Goal: Information Seeking & Learning: Learn about a topic

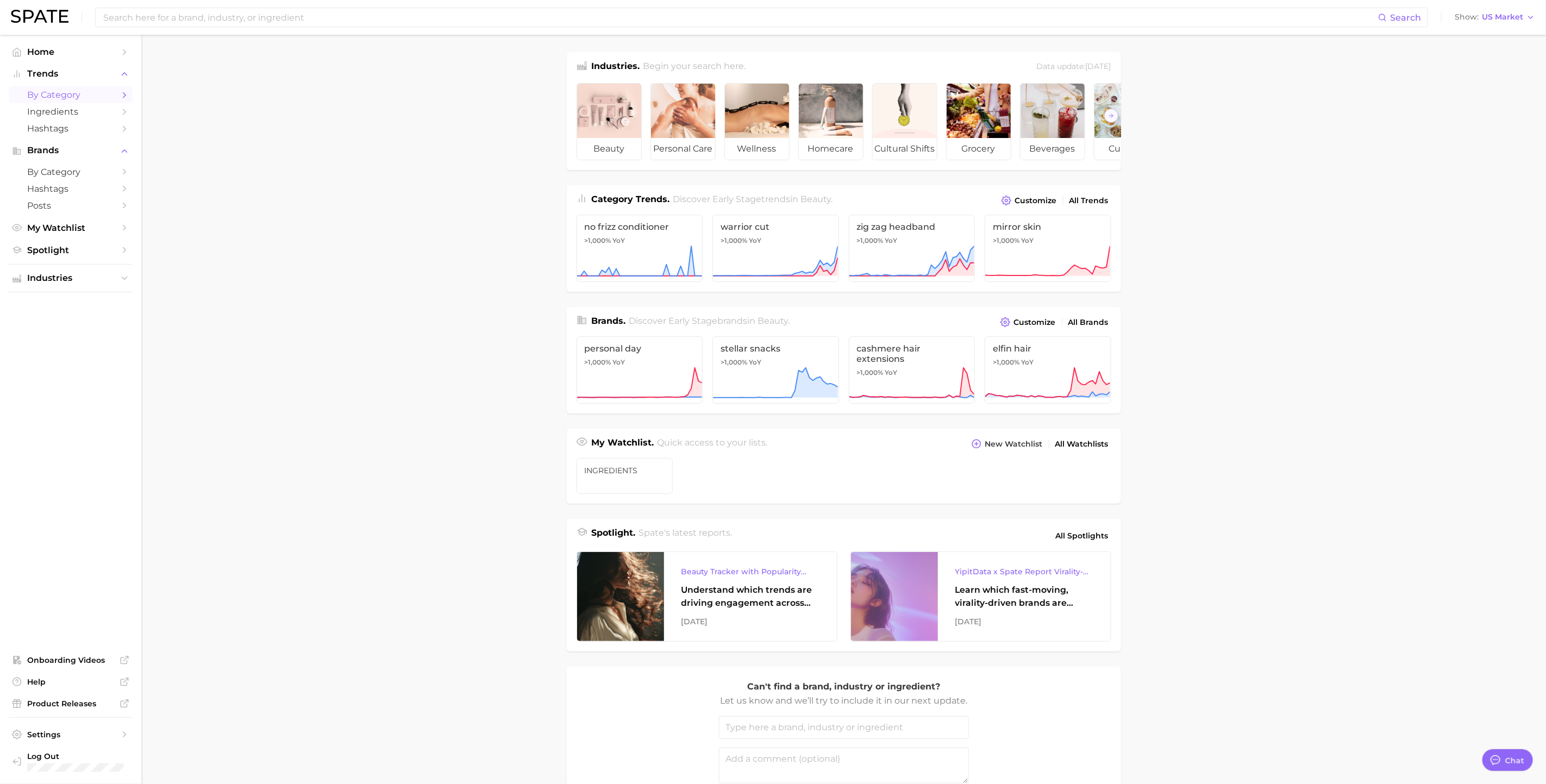
click at [99, 102] on link "by Category" at bounding box center [71, 94] width 124 height 17
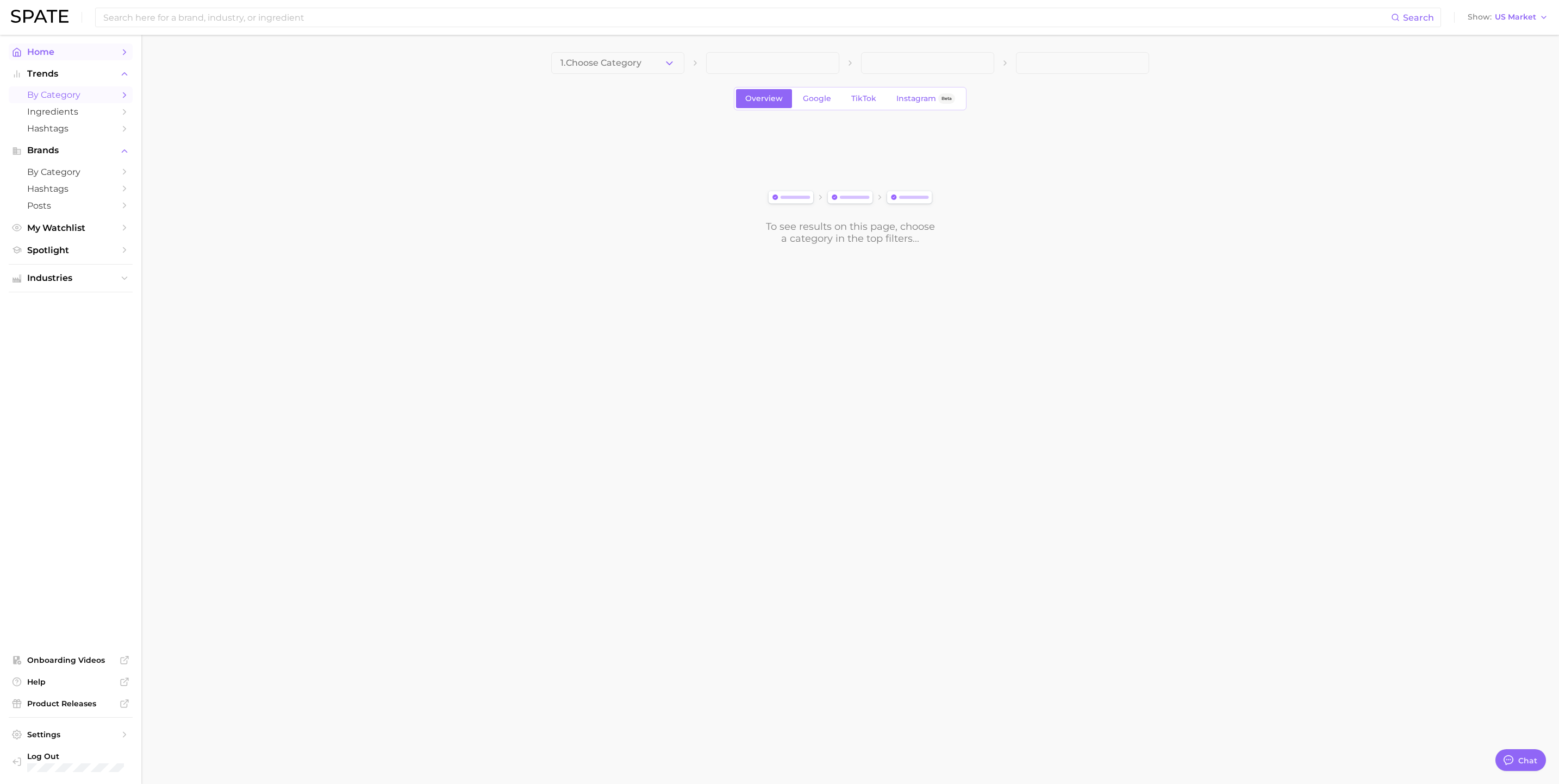
click at [113, 55] on span "Home" at bounding box center [70, 52] width 87 height 11
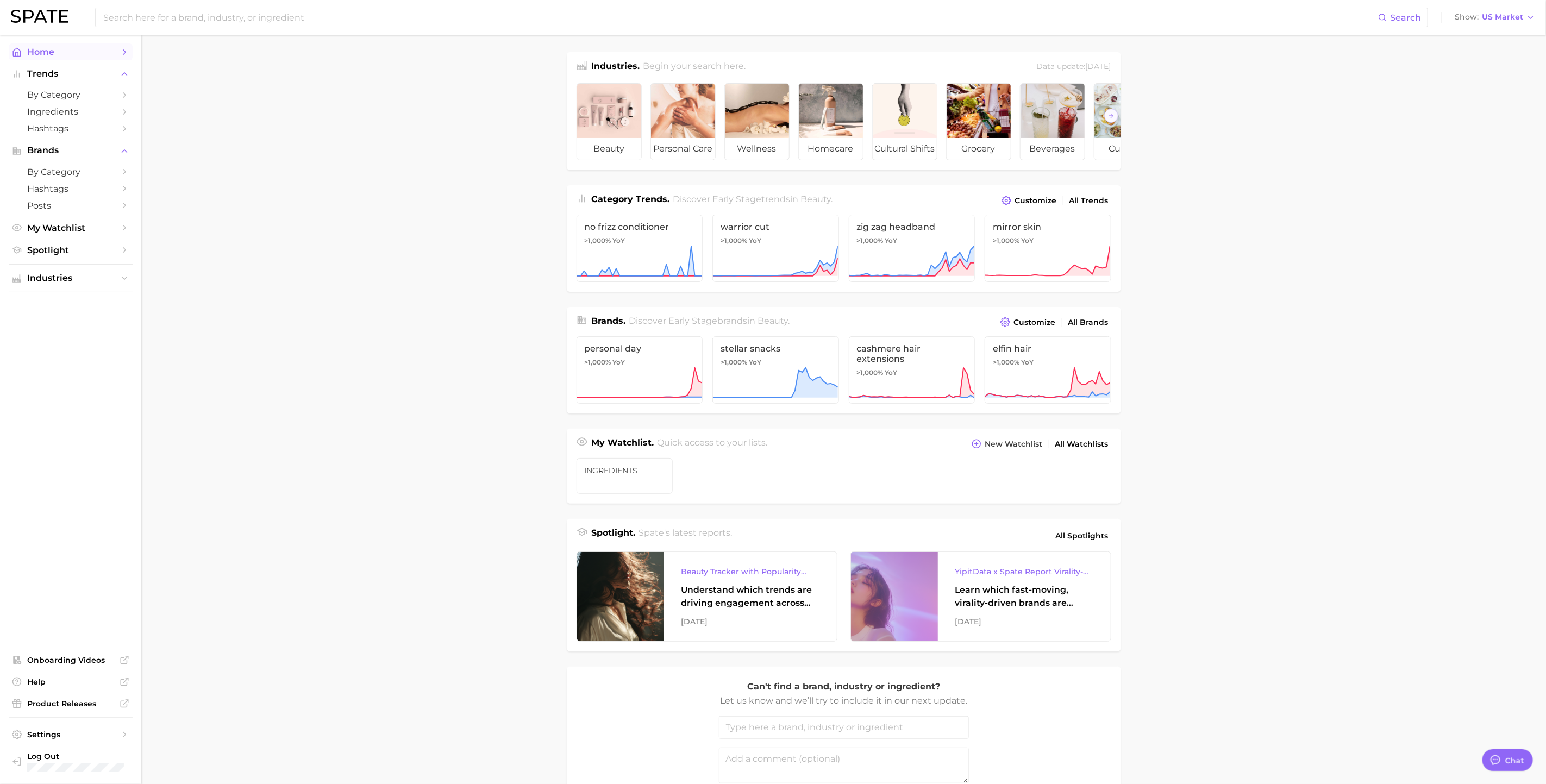
click at [127, 53] on icon "Sidebar" at bounding box center [124, 52] width 10 height 10
click at [92, 91] on span "by Category" at bounding box center [70, 95] width 87 height 11
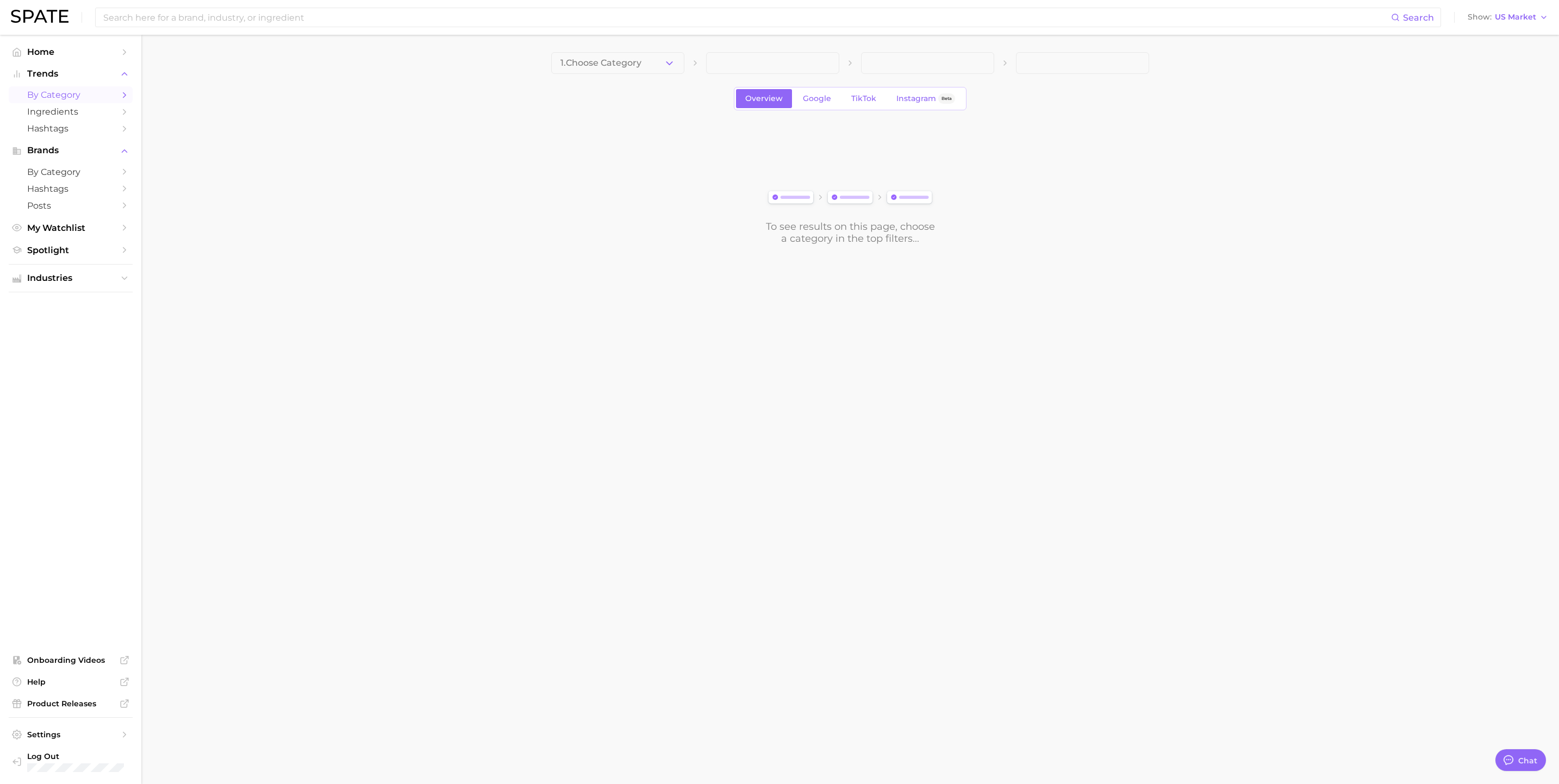
click at [665, 75] on div "1. Choose Category Overview Google TikTok Instagram Beta To see results on this…" at bounding box center [850, 148] width 598 height 192
click at [661, 58] on button "1. Choose Category" at bounding box center [617, 63] width 133 height 22
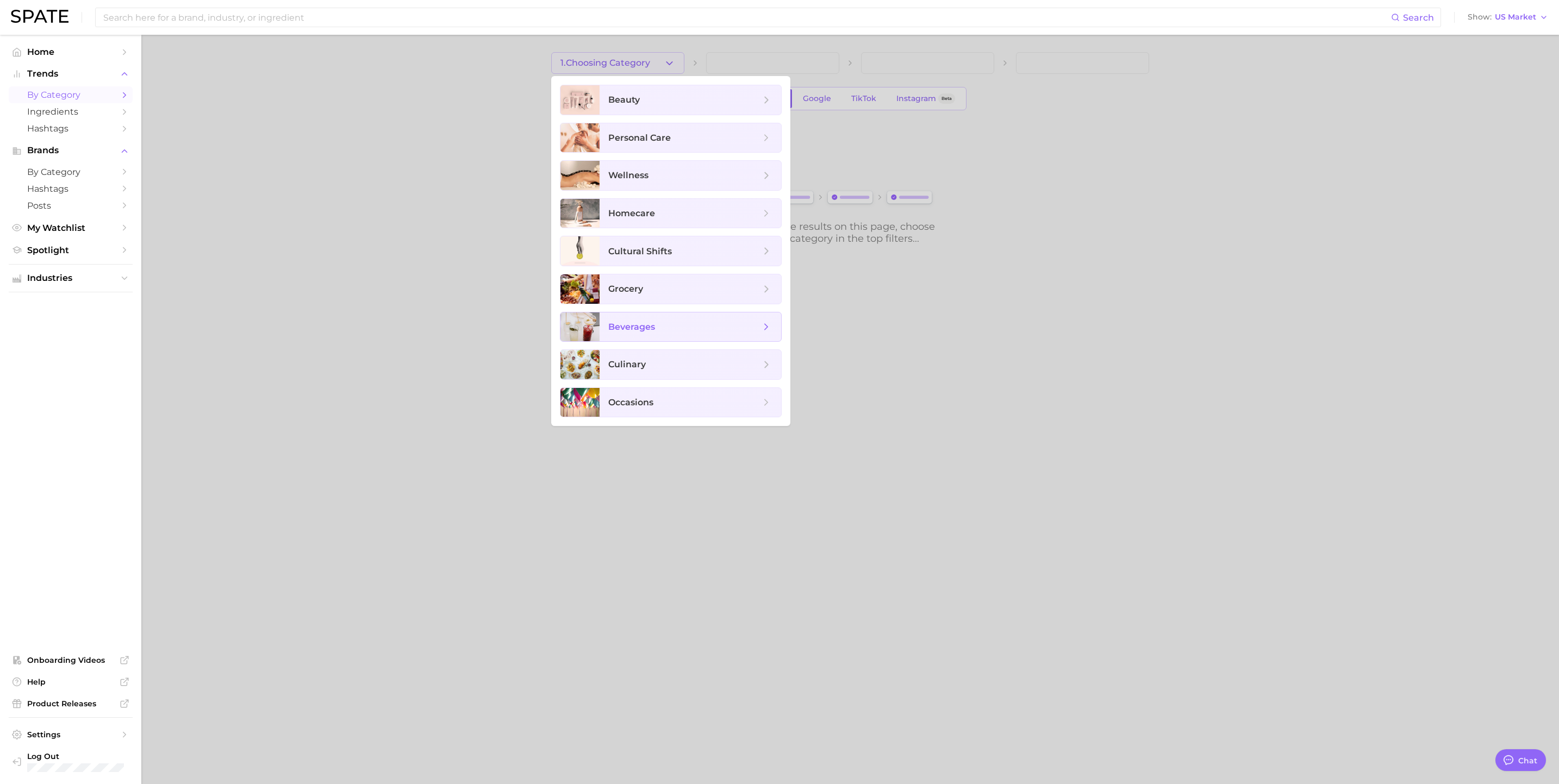
click at [666, 333] on span "beverages" at bounding box center [685, 327] width 153 height 12
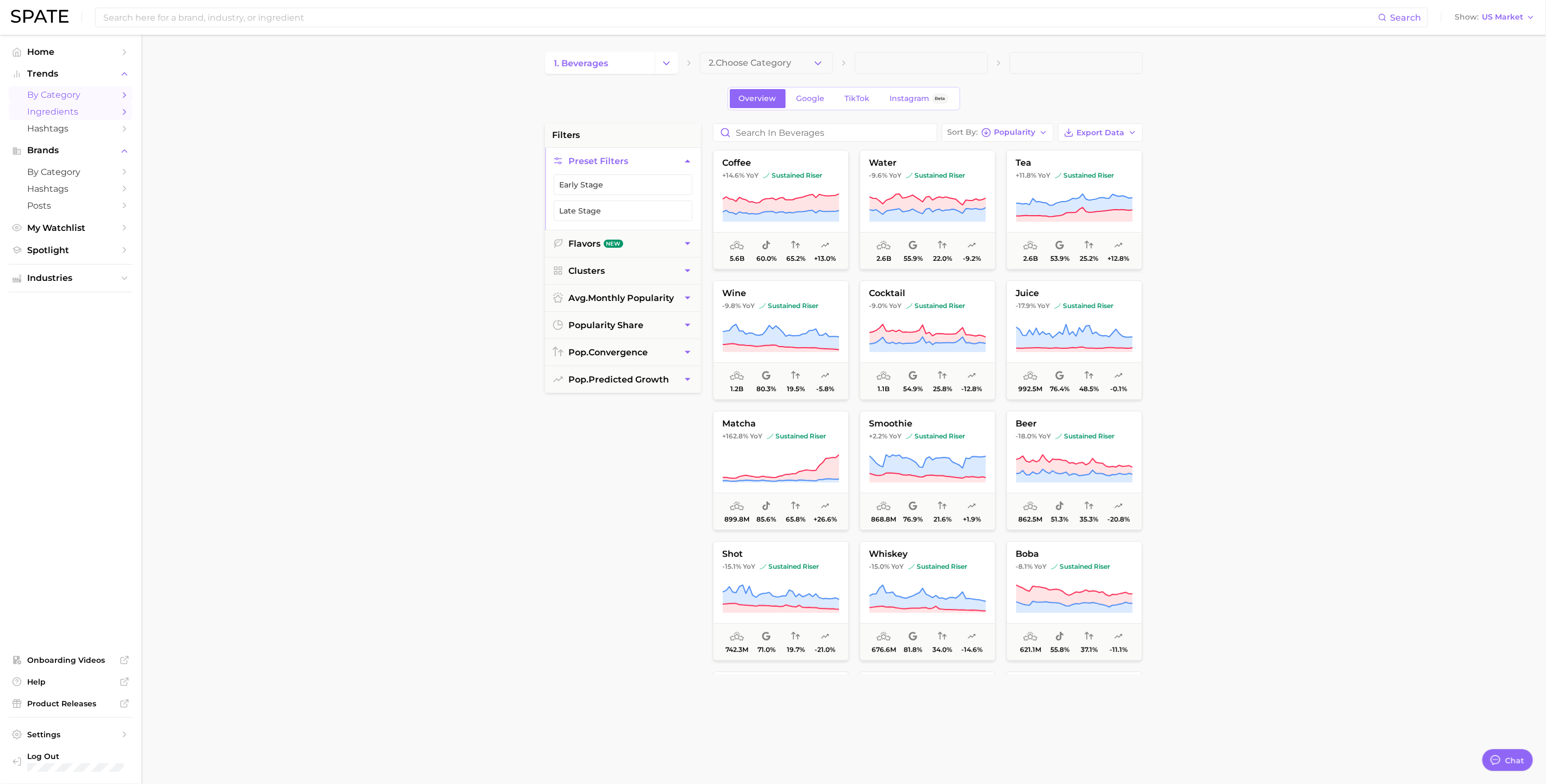
click at [125, 117] on icon "Sidebar" at bounding box center [124, 111] width 10 height 10
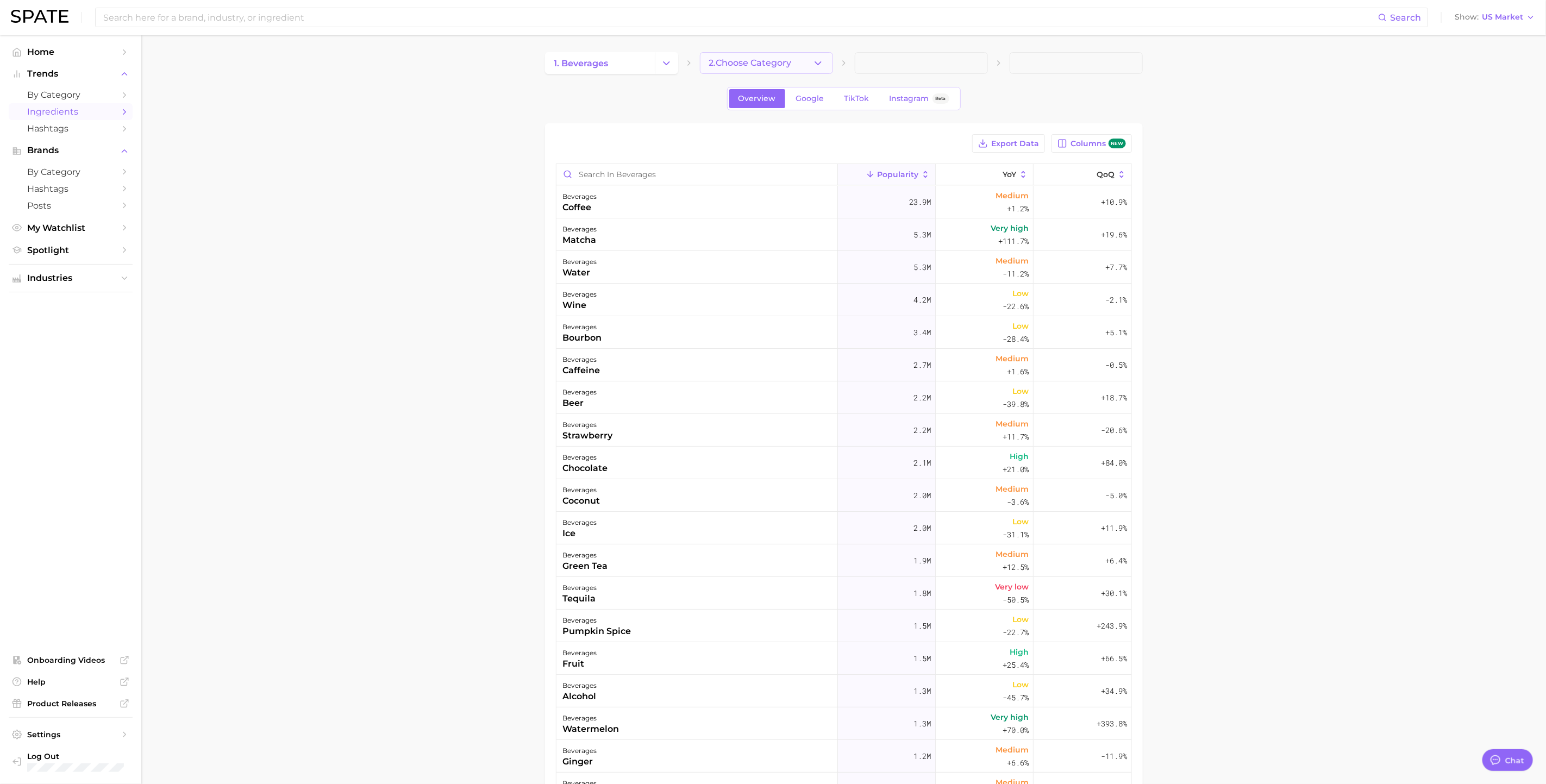
click at [765, 68] on button "2. Choose Category" at bounding box center [766, 63] width 133 height 22
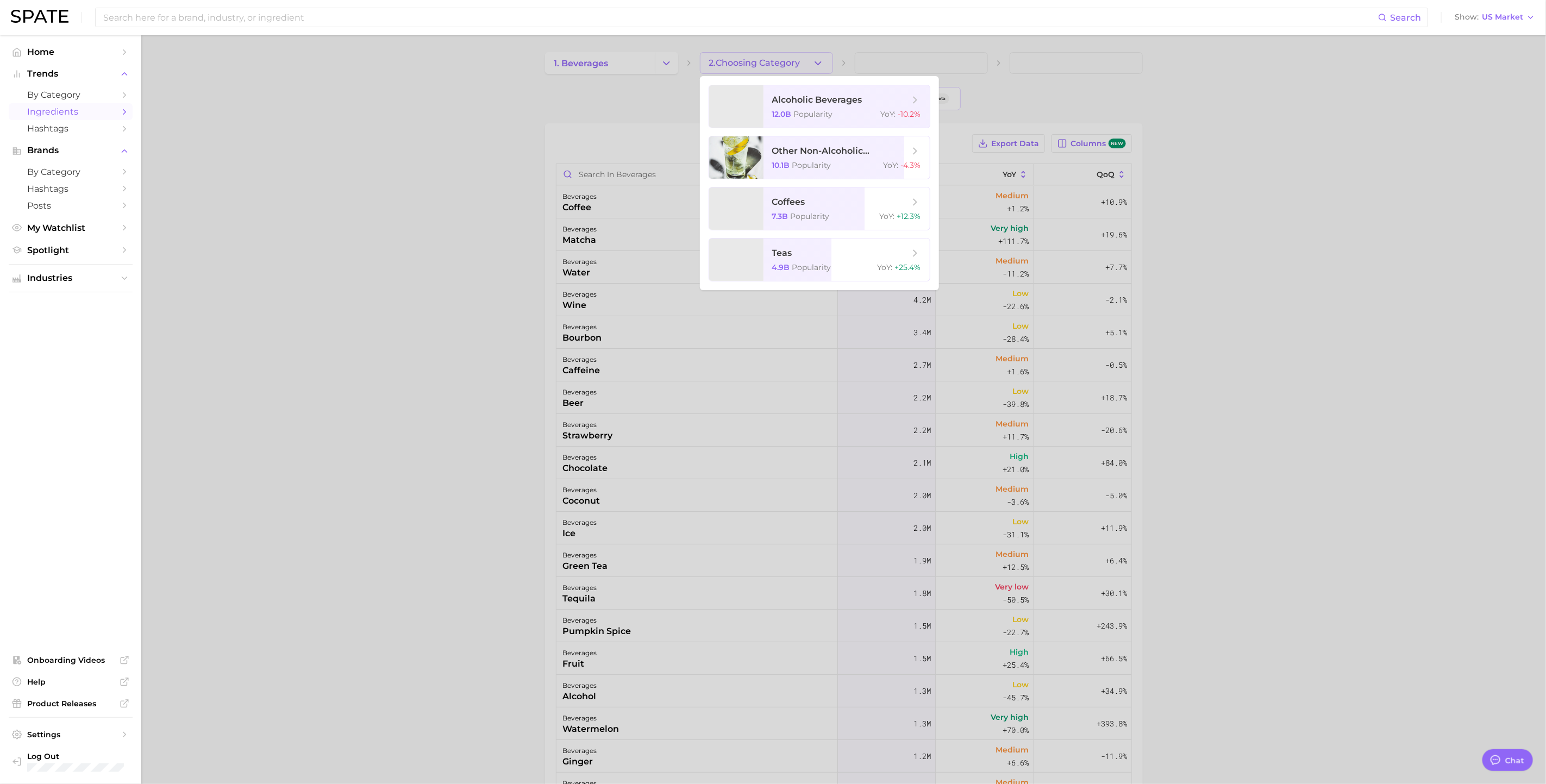
type textarea "x"
click at [439, 295] on div at bounding box center [773, 392] width 1546 height 784
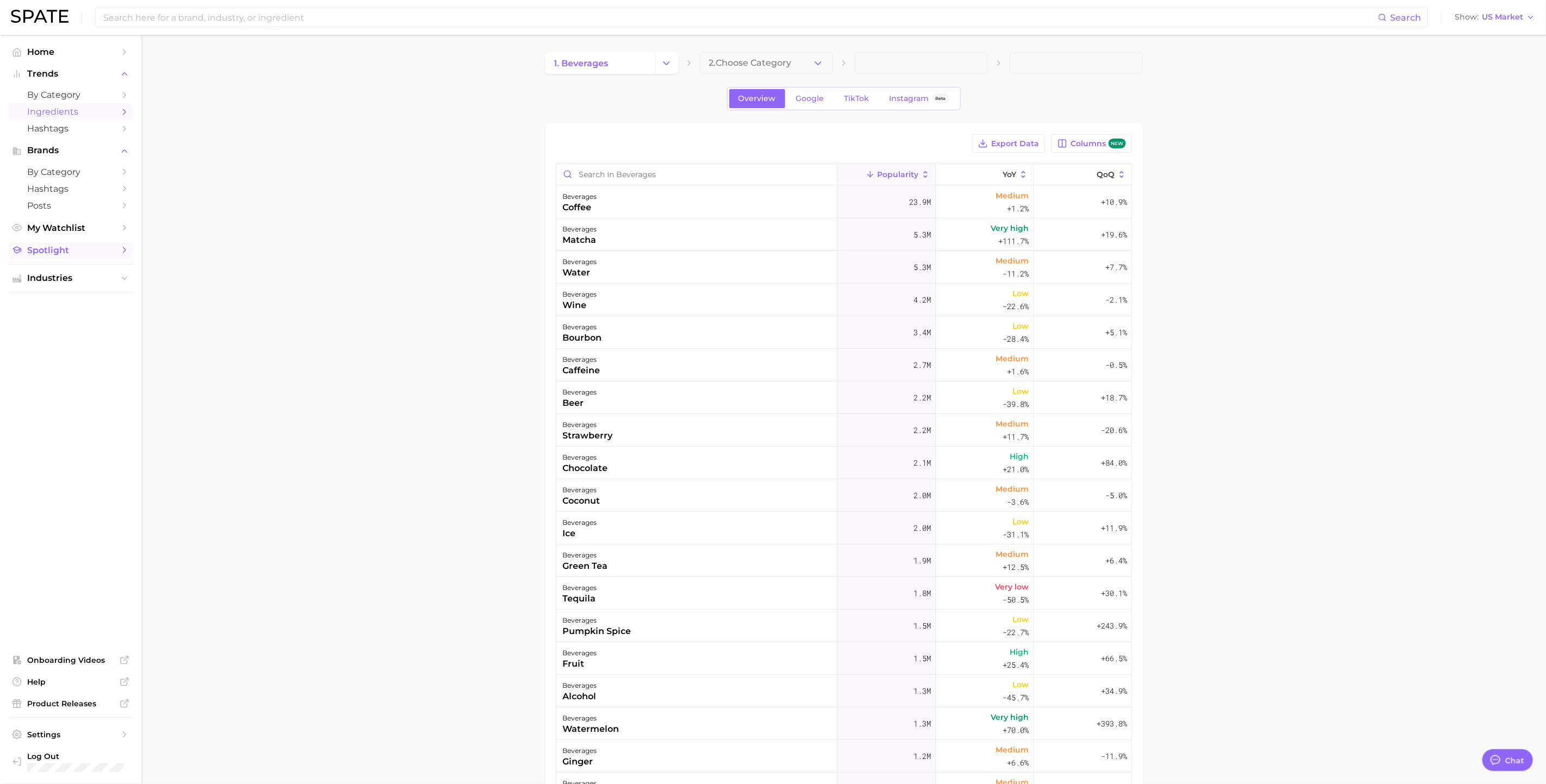
click at [83, 258] on link "Spotlight" at bounding box center [71, 250] width 124 height 17
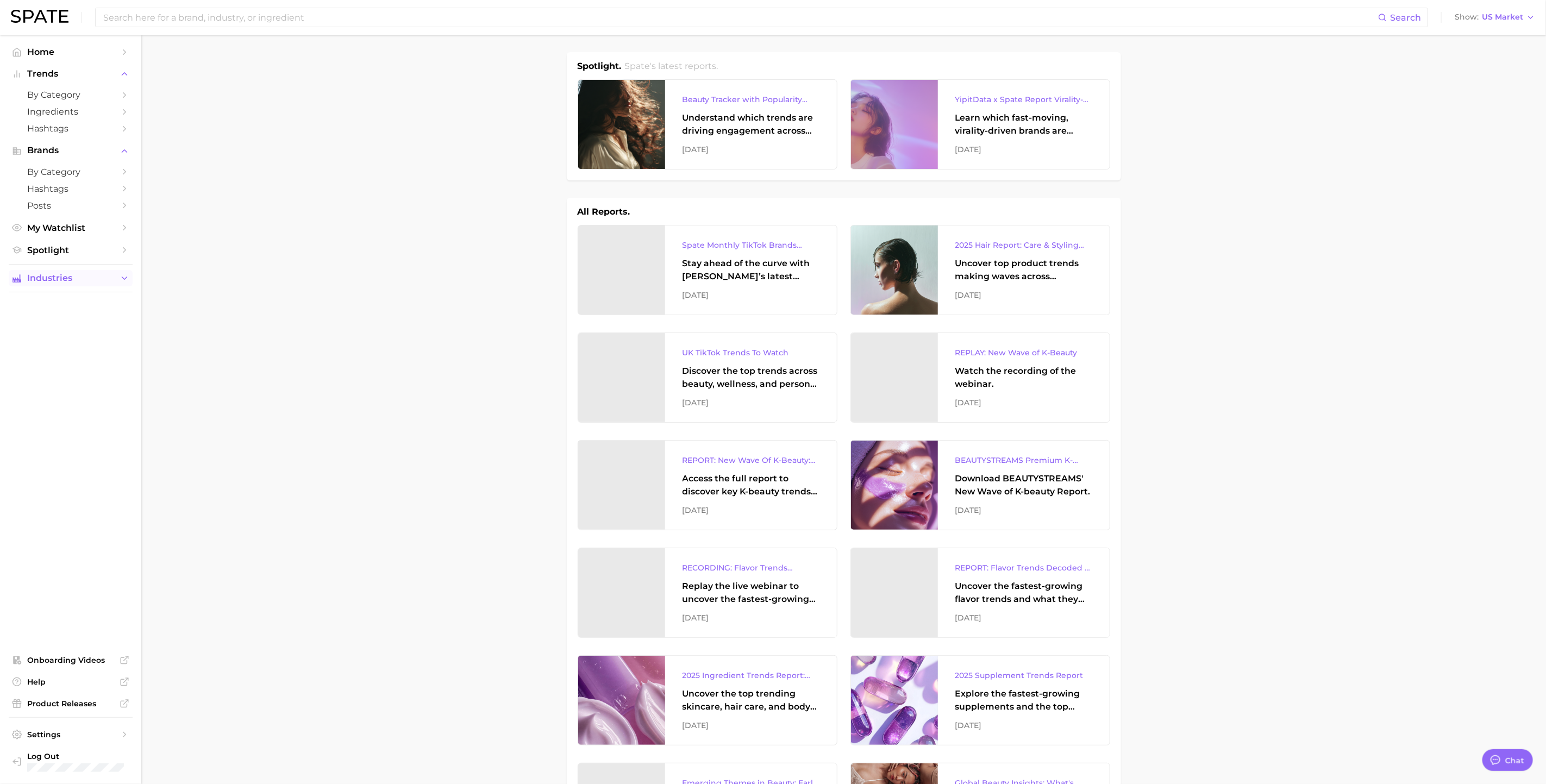
click at [119, 279] on icon "Sidebar" at bounding box center [124, 278] width 10 height 10
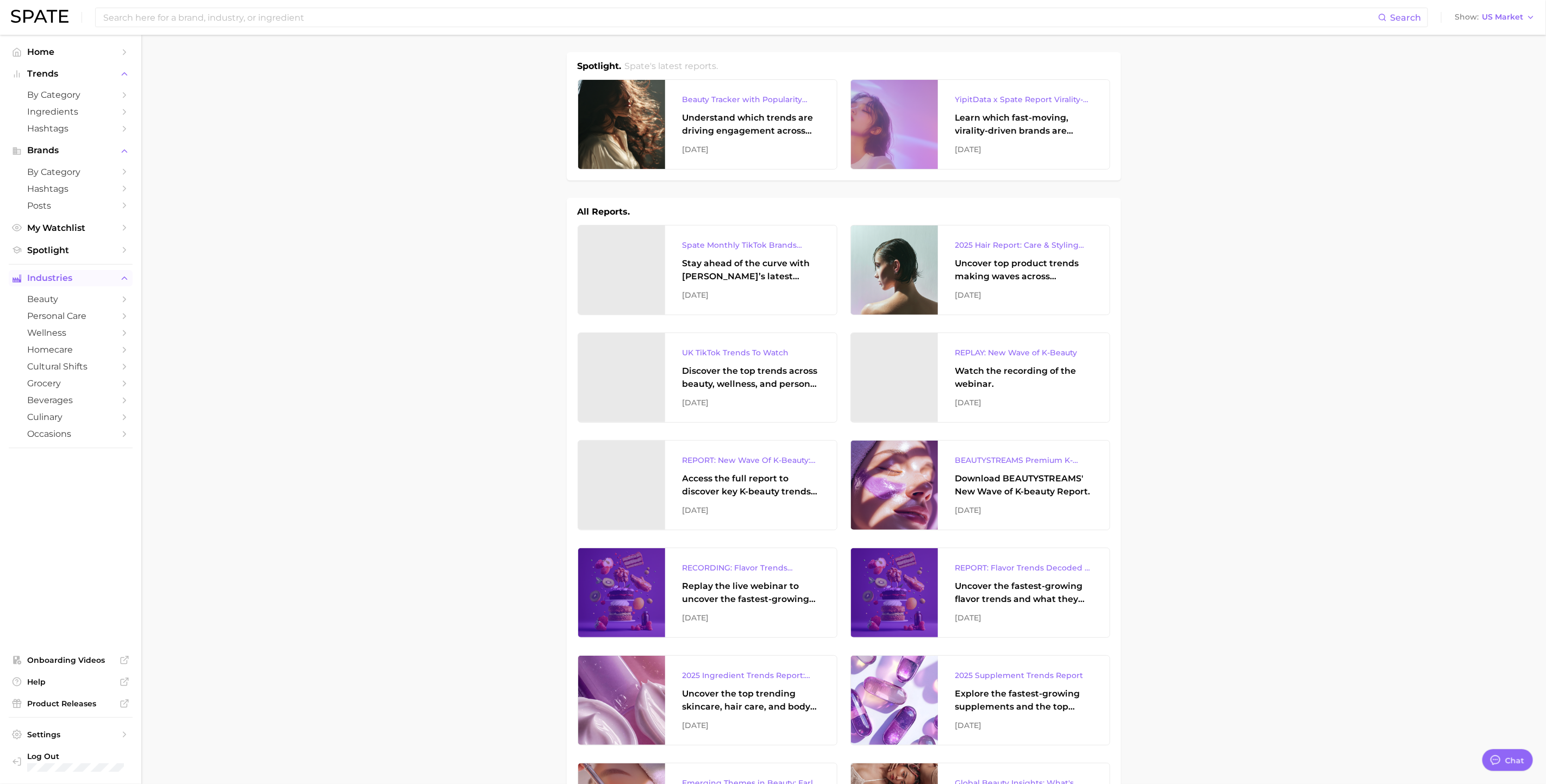
click at [91, 83] on li "Trends by Category Ingredients Hashtags" at bounding box center [71, 100] width 124 height 71
click at [84, 101] on link "by Category" at bounding box center [71, 94] width 124 height 17
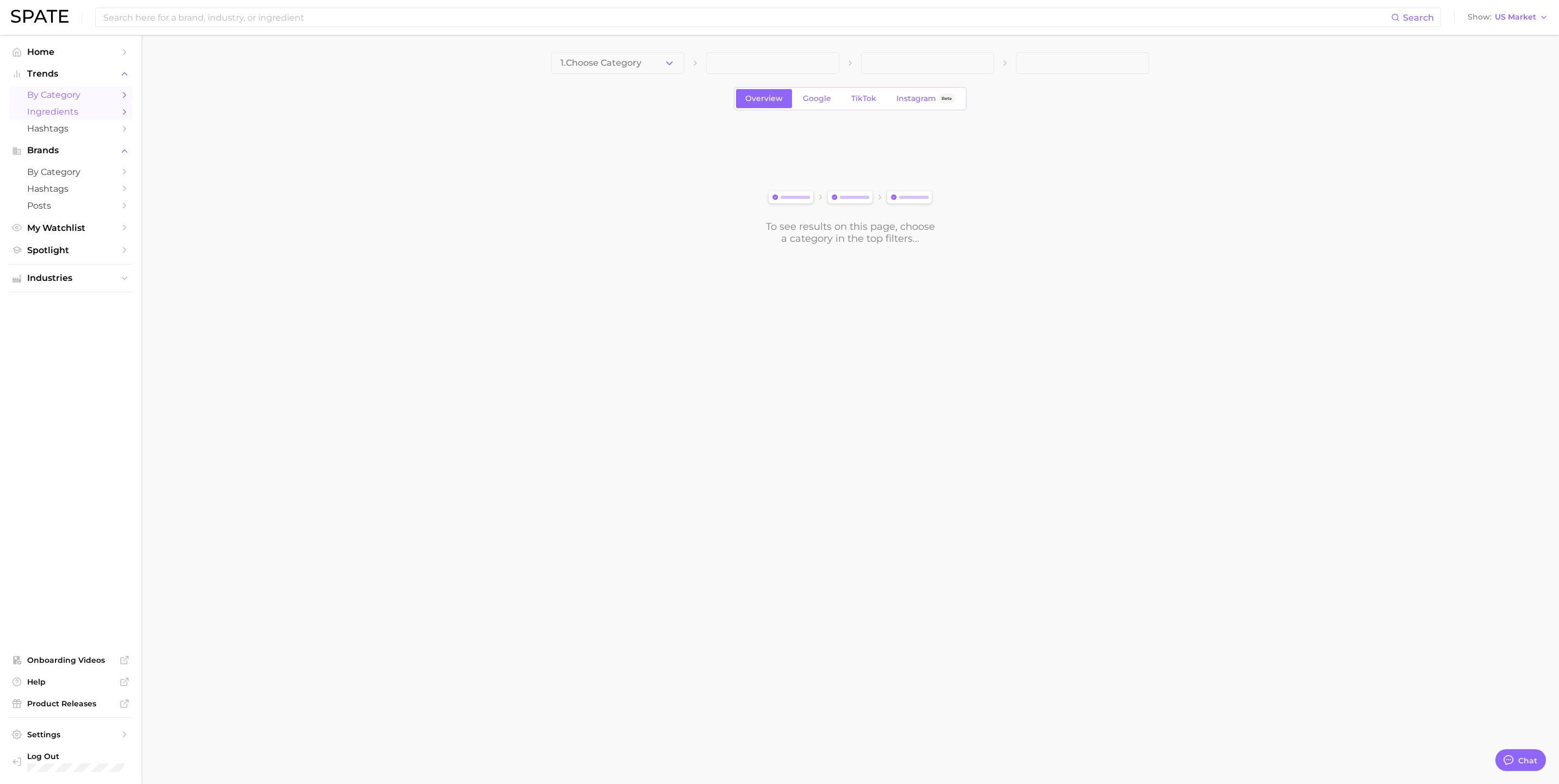
click at [80, 117] on span "Ingredients" at bounding box center [70, 112] width 87 height 11
click at [96, 53] on span "Home" at bounding box center [70, 52] width 87 height 11
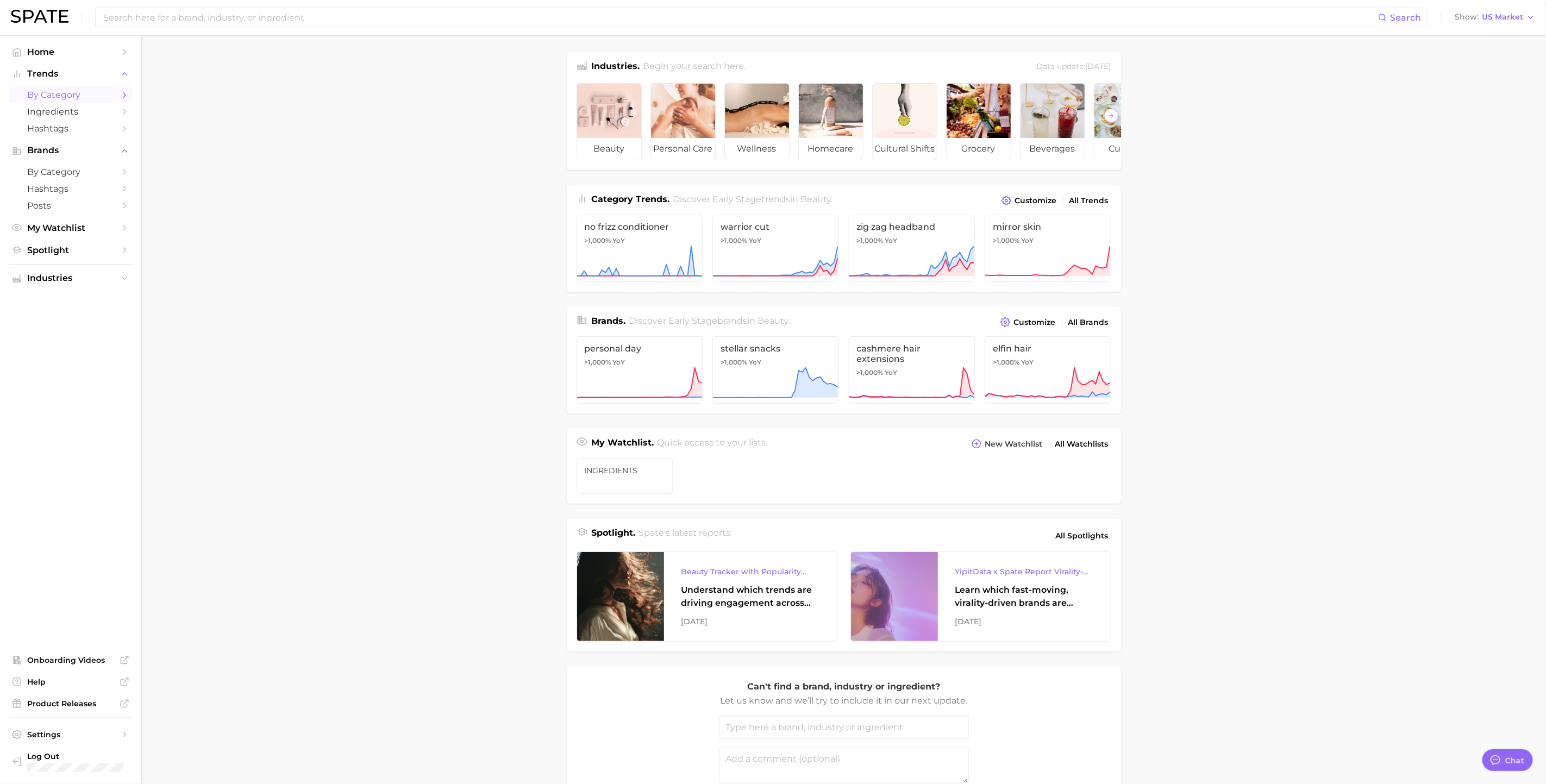
click at [49, 96] on span "by Category" at bounding box center [70, 95] width 87 height 11
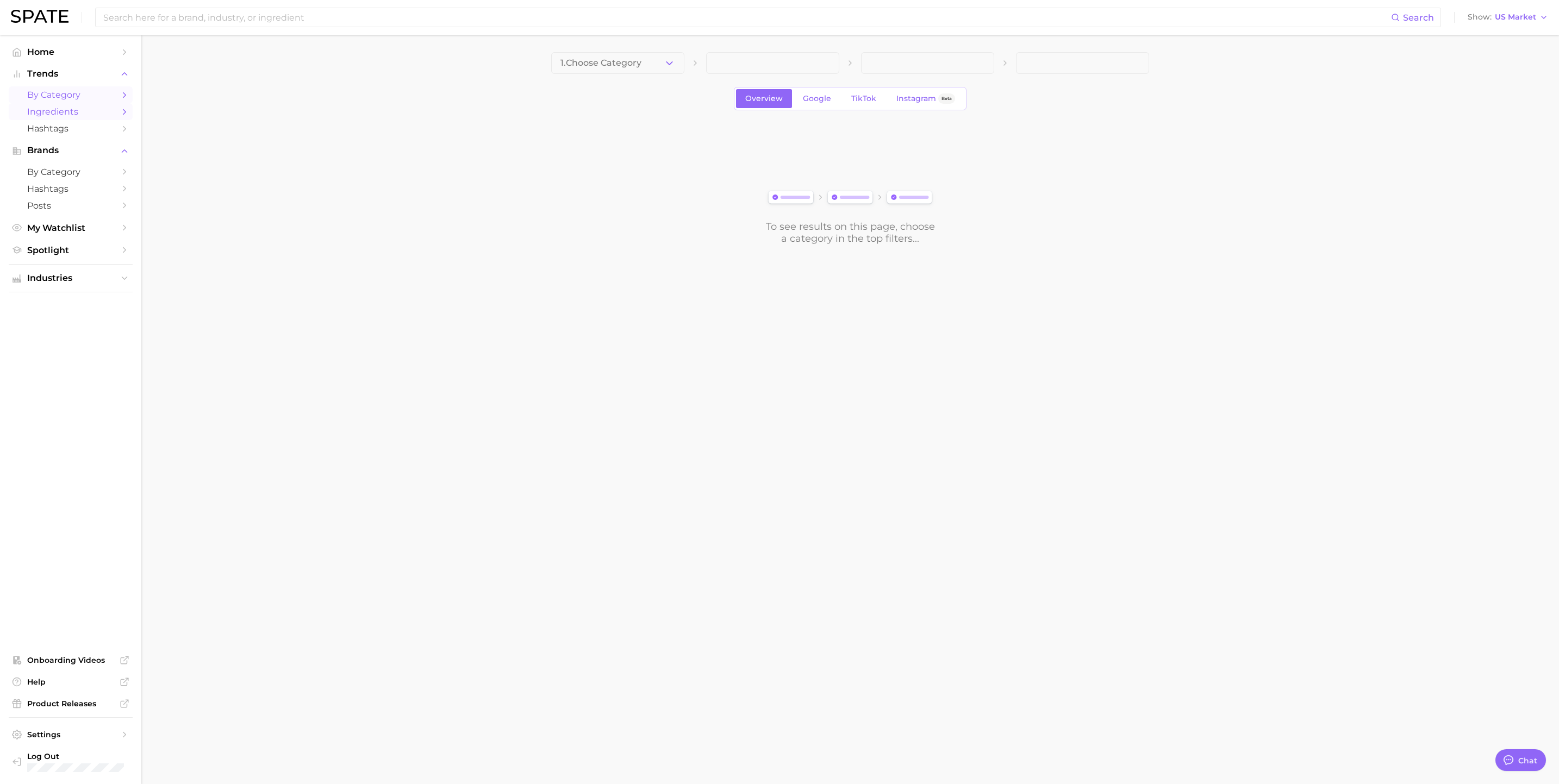
click at [49, 117] on span "Ingredients" at bounding box center [70, 112] width 87 height 11
click at [635, 71] on button "1. Choose Category" at bounding box center [617, 63] width 133 height 22
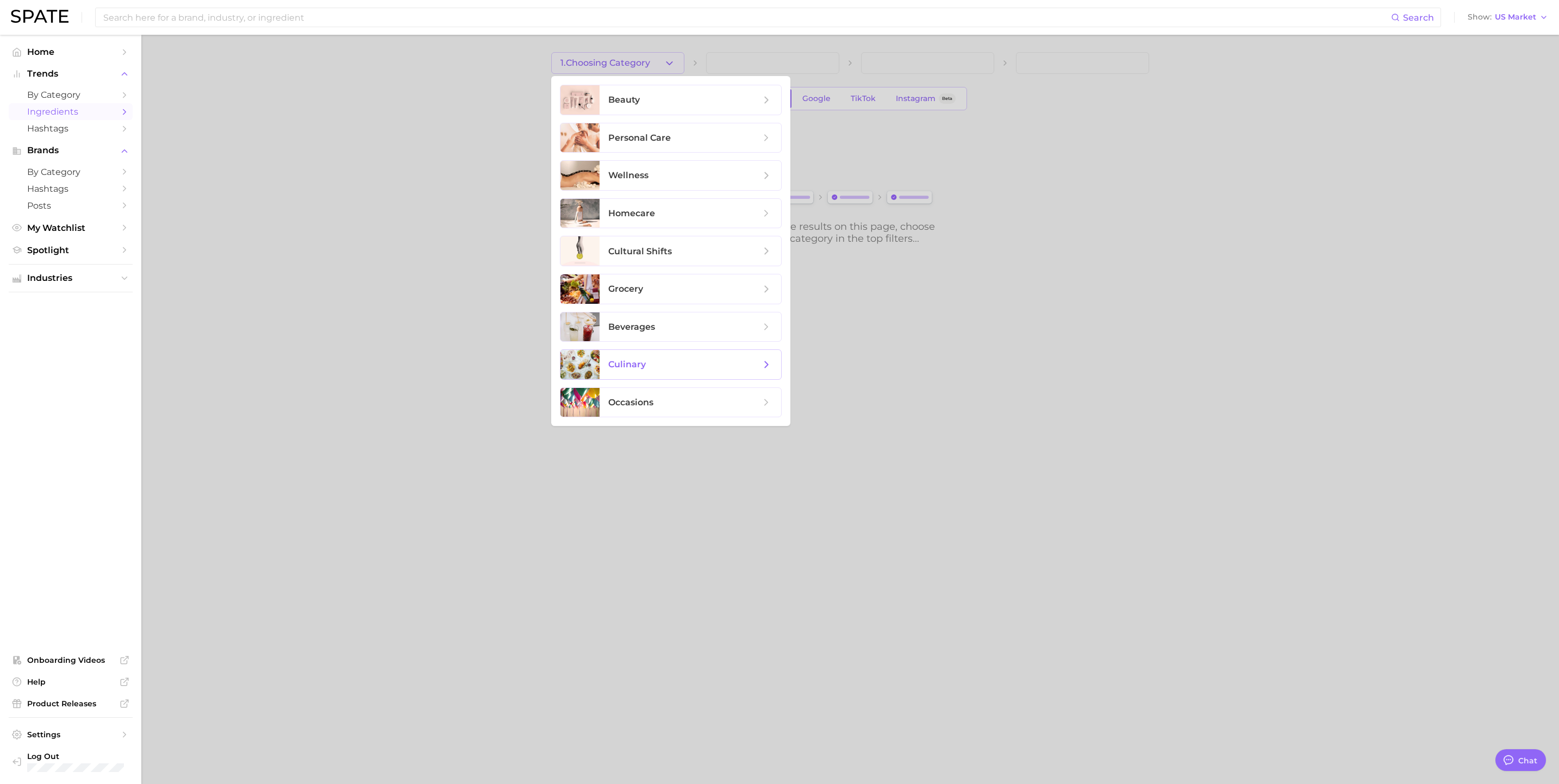
click at [672, 369] on span "culinary" at bounding box center [685, 364] width 153 height 12
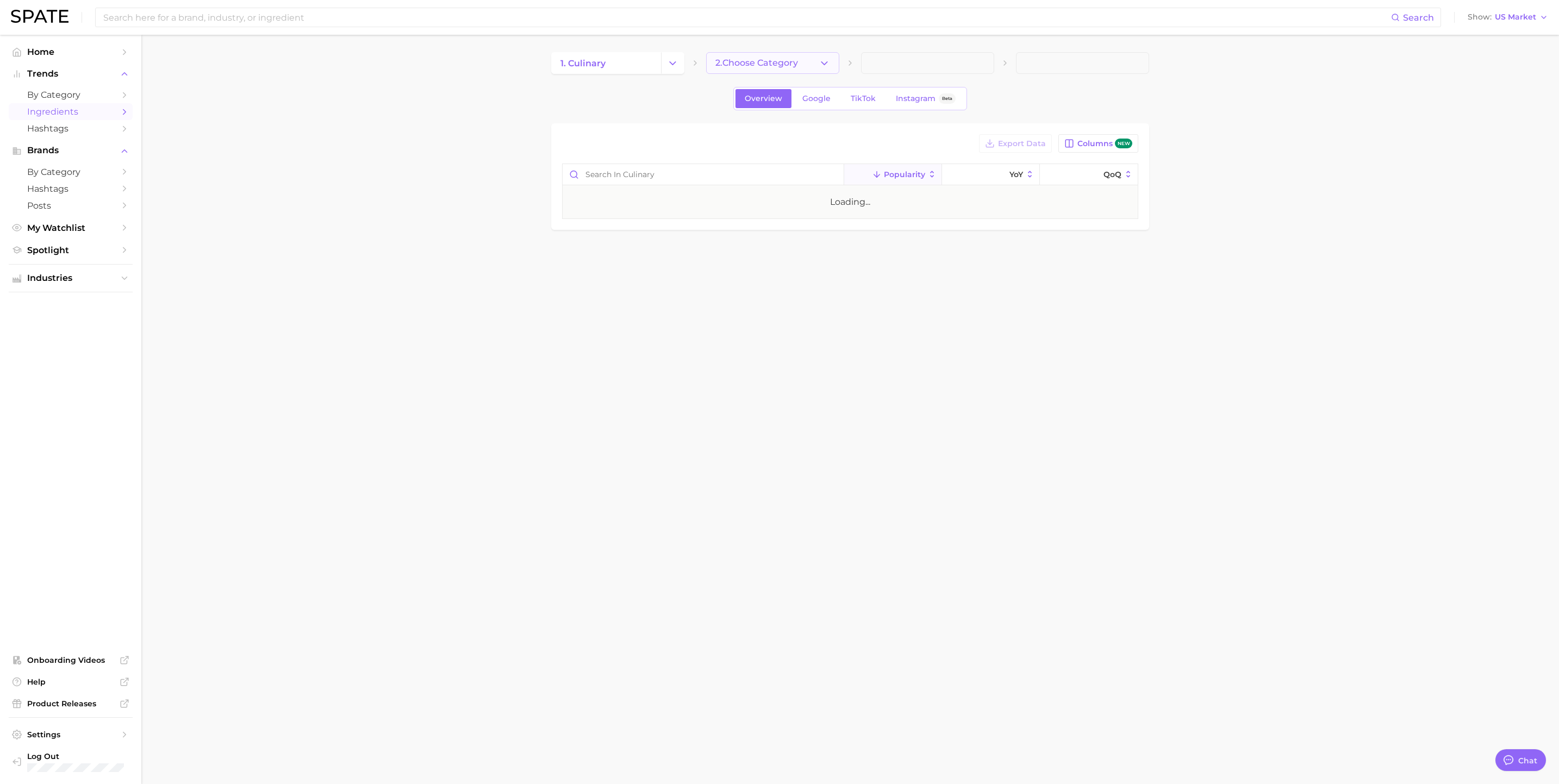
click at [810, 65] on button "2. Choose Category" at bounding box center [773, 63] width 133 height 22
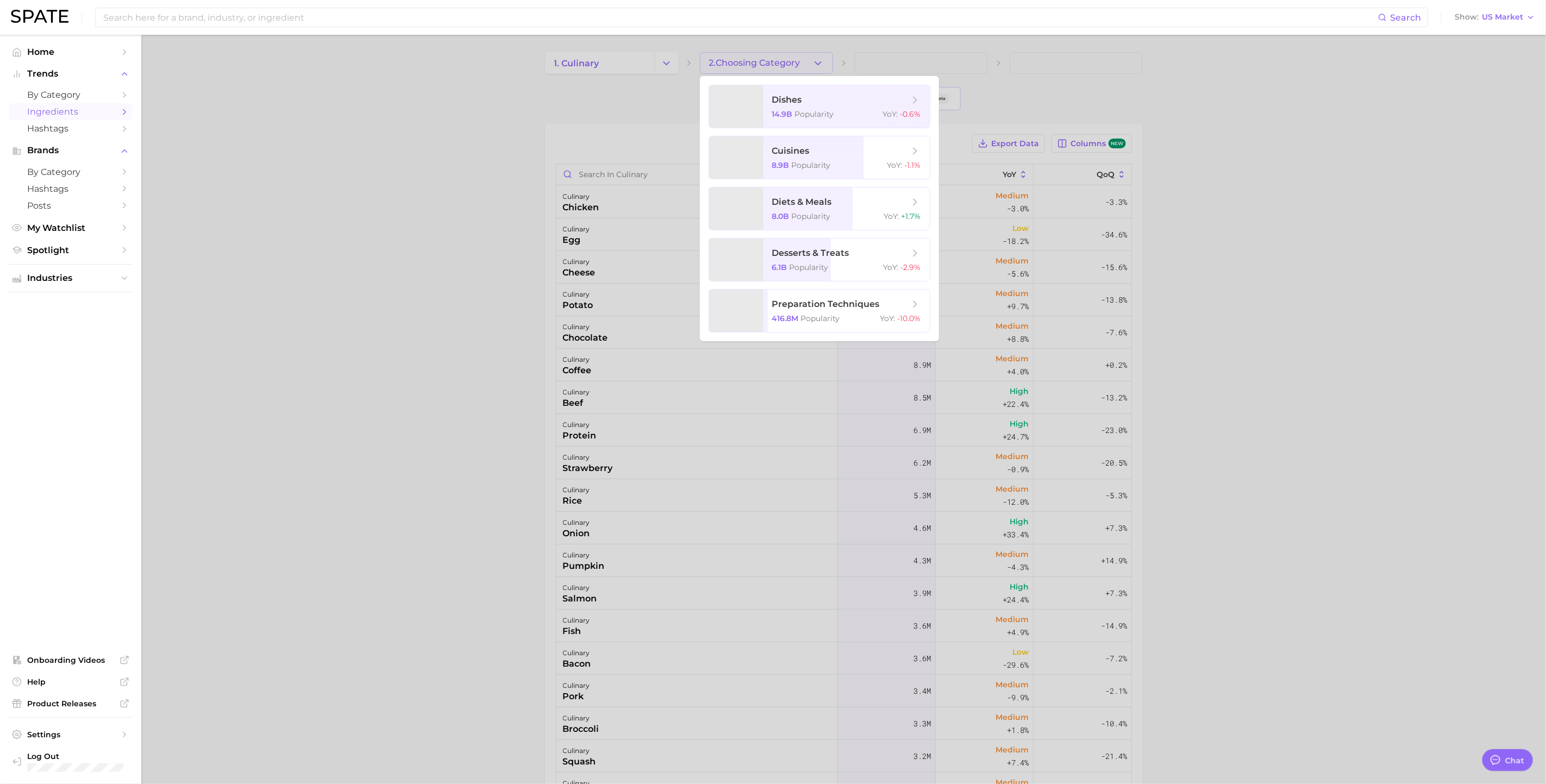
click at [1165, 384] on div at bounding box center [773, 392] width 1546 height 784
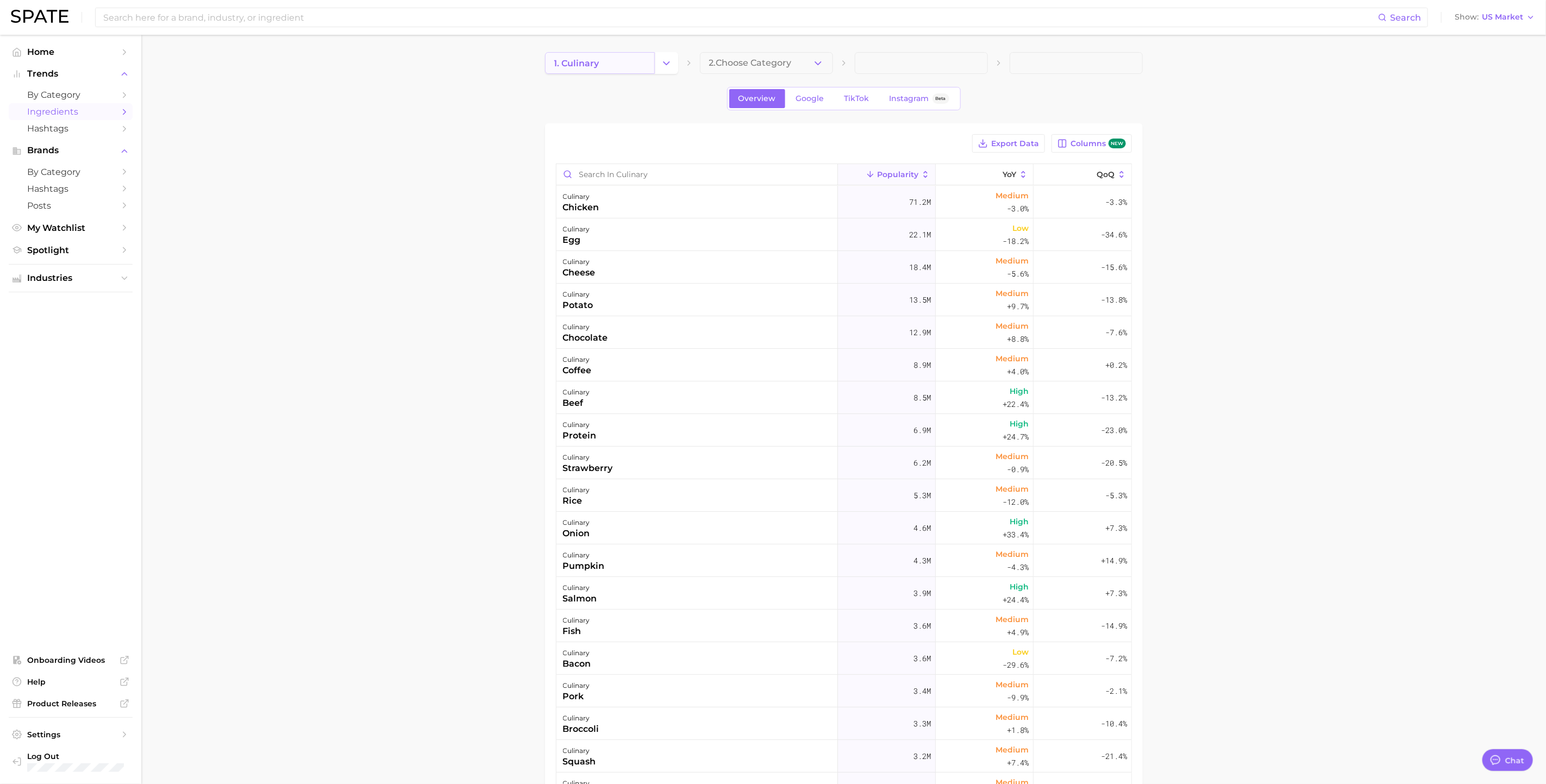
click at [620, 60] on link "1. culinary" at bounding box center [600, 63] width 109 height 22
click at [672, 64] on button "Change Category" at bounding box center [667, 63] width 23 height 22
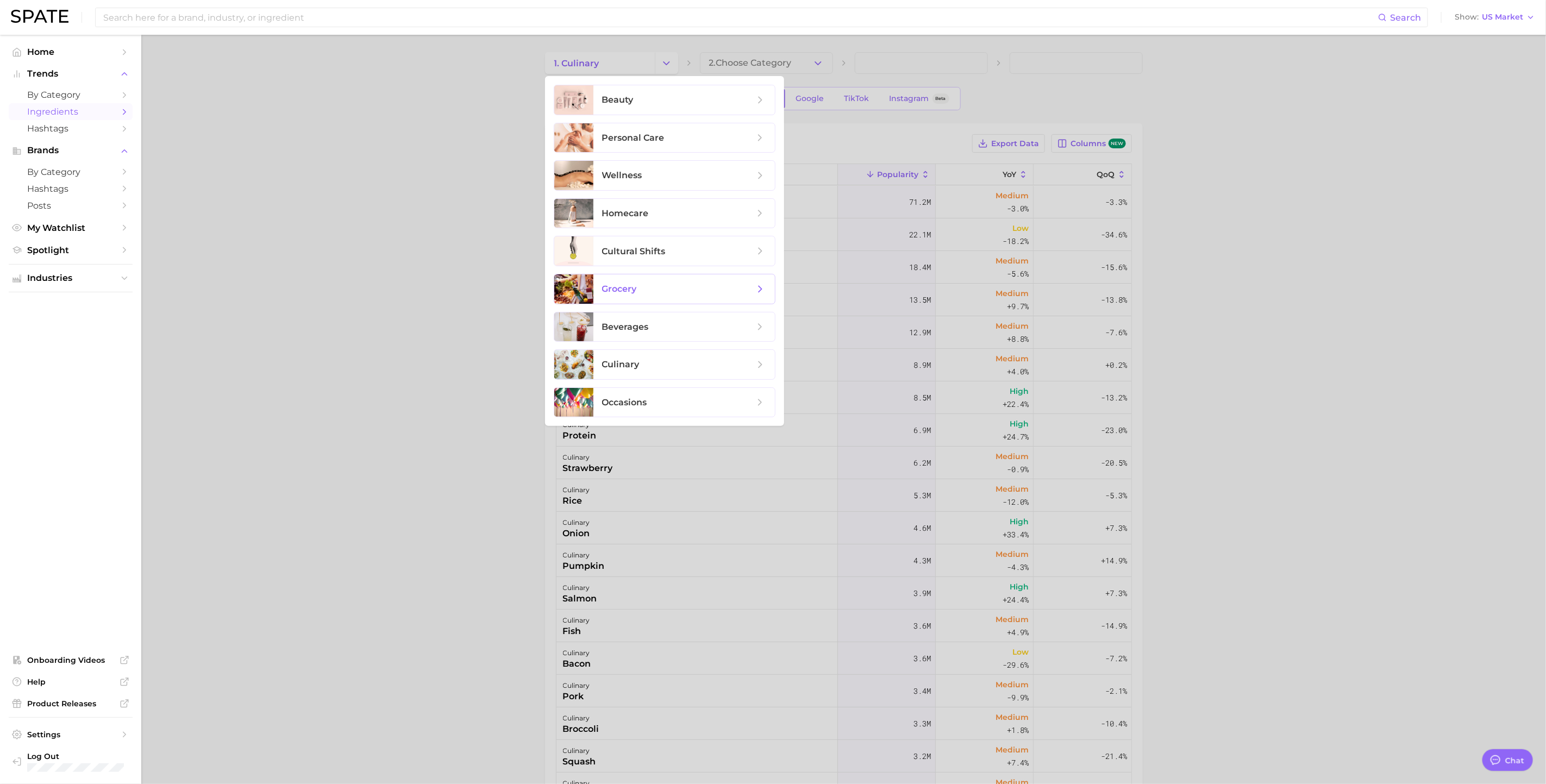
click at [680, 282] on span "grocery" at bounding box center [684, 289] width 181 height 30
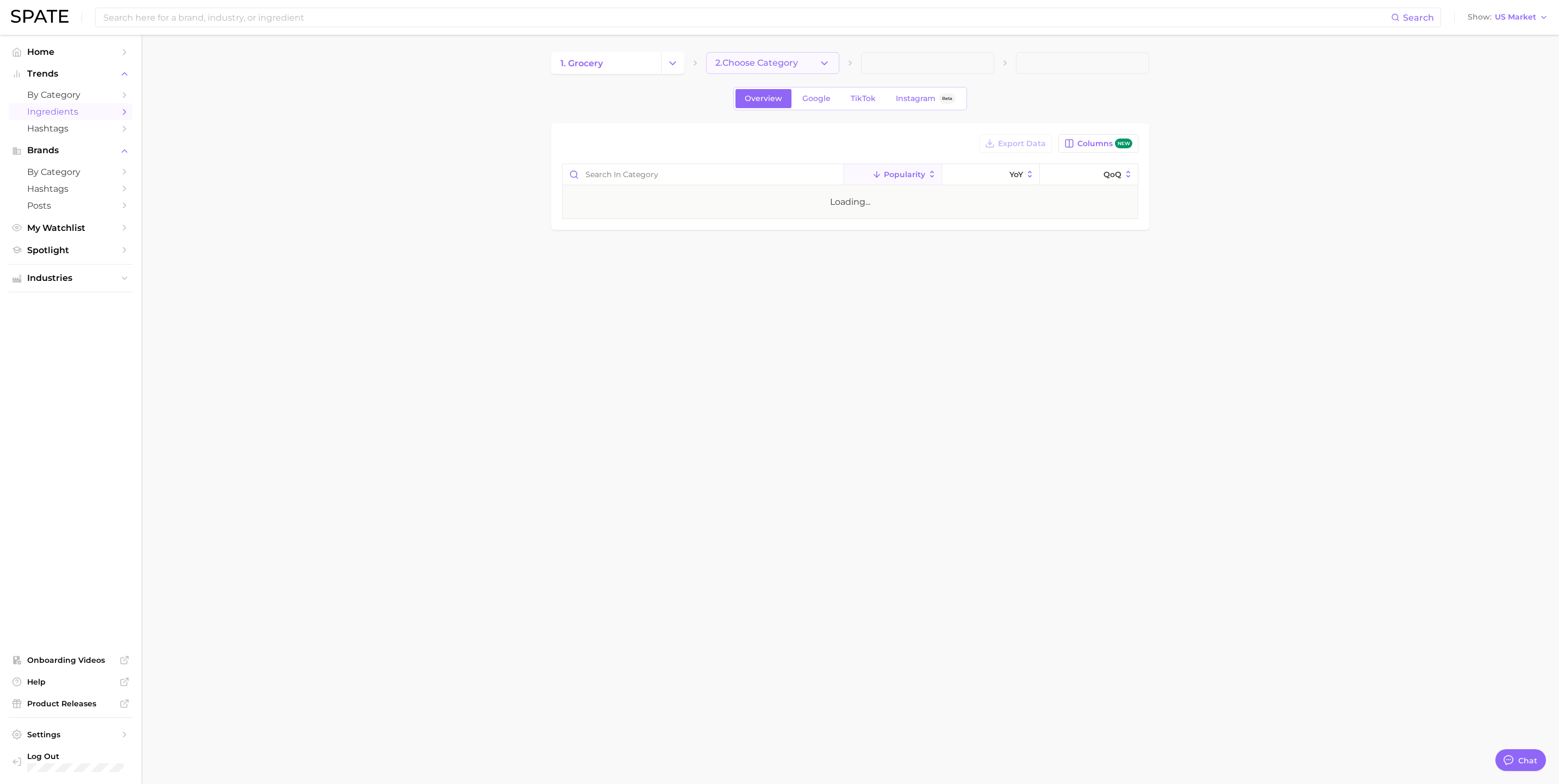
click at [830, 61] on button "2. Choose Category" at bounding box center [773, 63] width 133 height 22
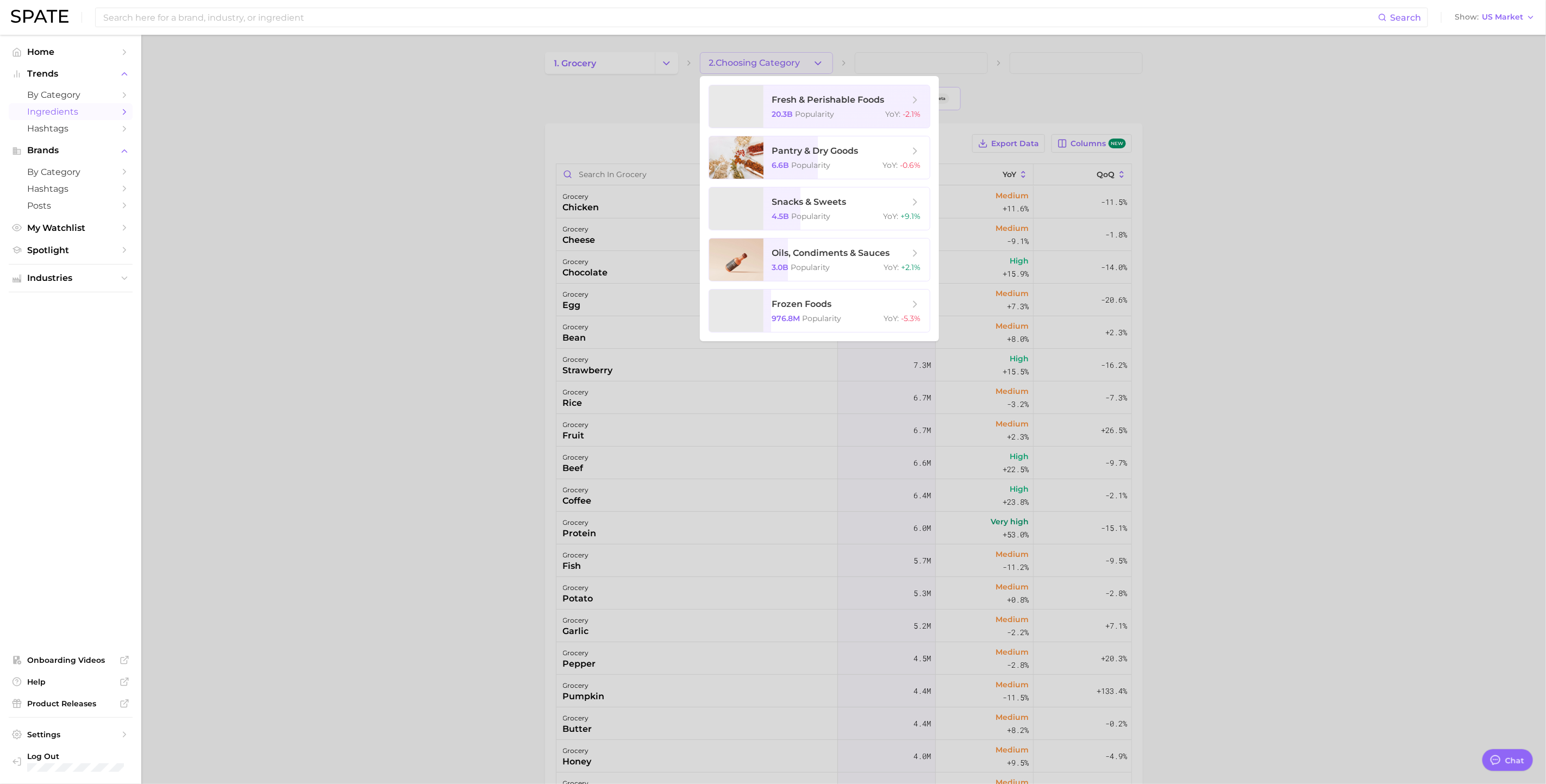
click at [505, 196] on div at bounding box center [773, 392] width 1546 height 784
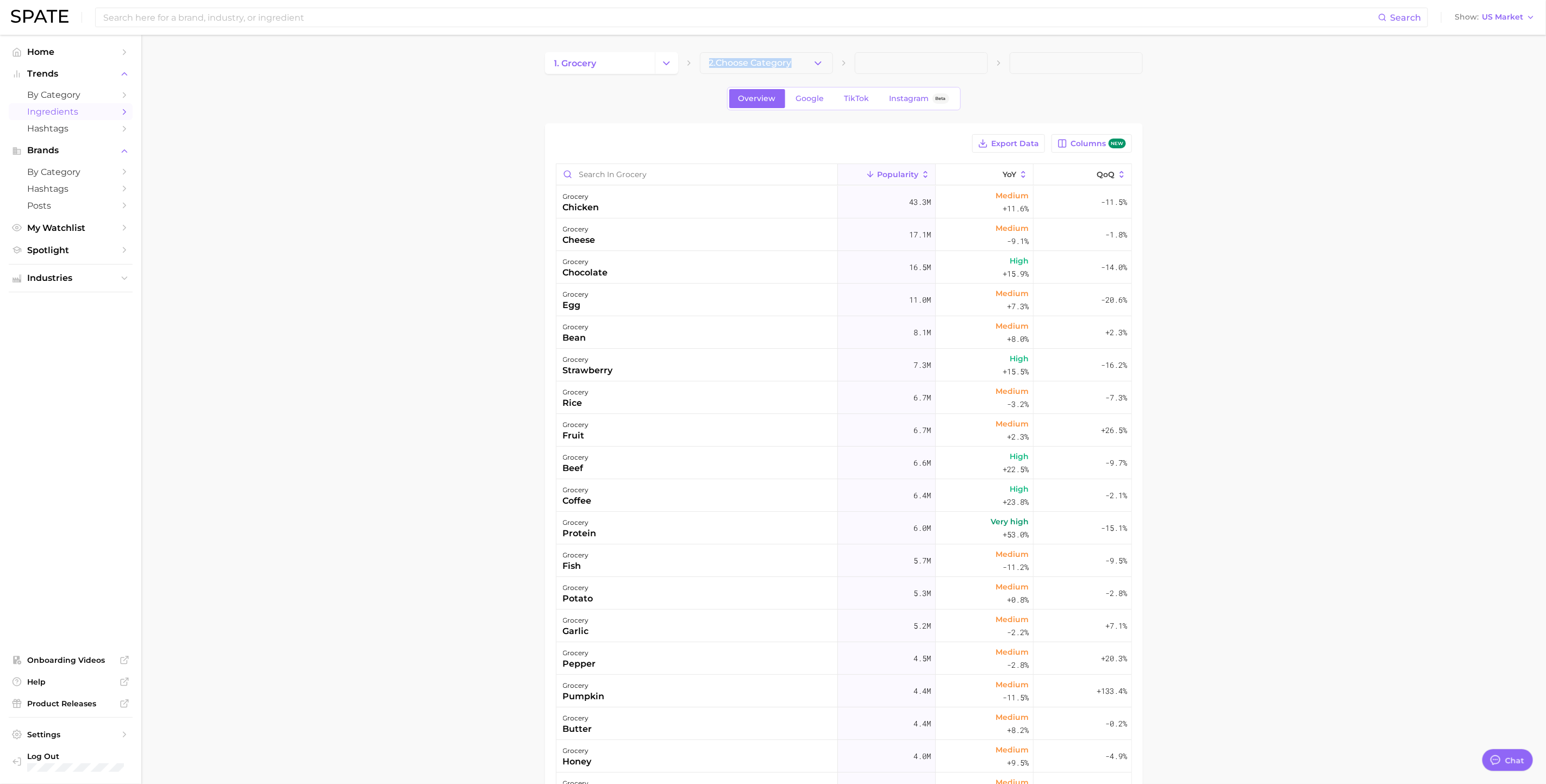
click at [680, 74] on div "1. grocery 2. Choose Category Overview Google TikTok Instagram Beta Export Data…" at bounding box center [844, 505] width 598 height 906
drag, startPoint x: 680, startPoint y: 74, endPoint x: 664, endPoint y: 63, distance: 19.4
click at [664, 63] on polyline "Change Category" at bounding box center [667, 62] width 6 height 3
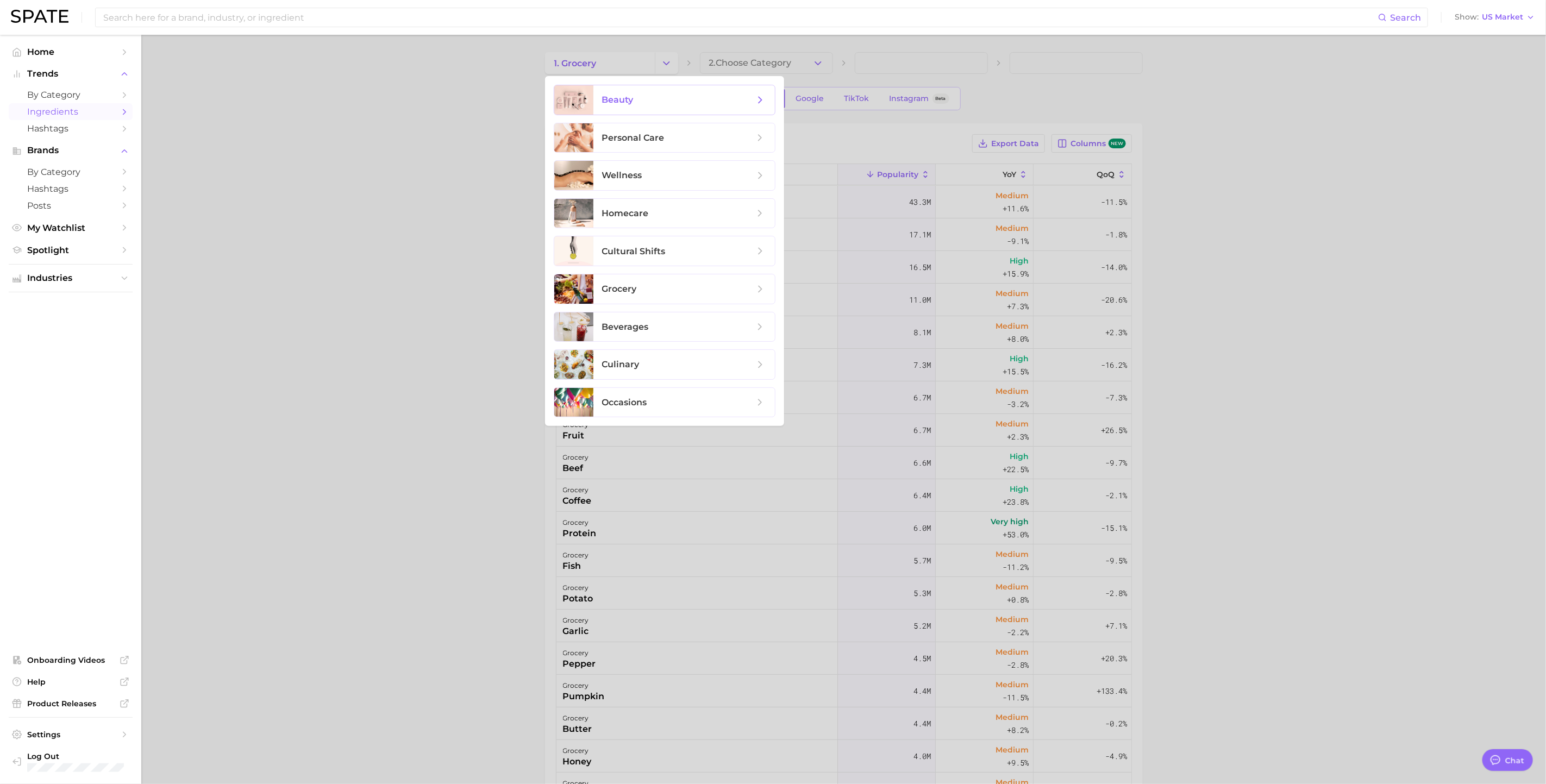
click at [649, 88] on span "beauty" at bounding box center [684, 100] width 181 height 30
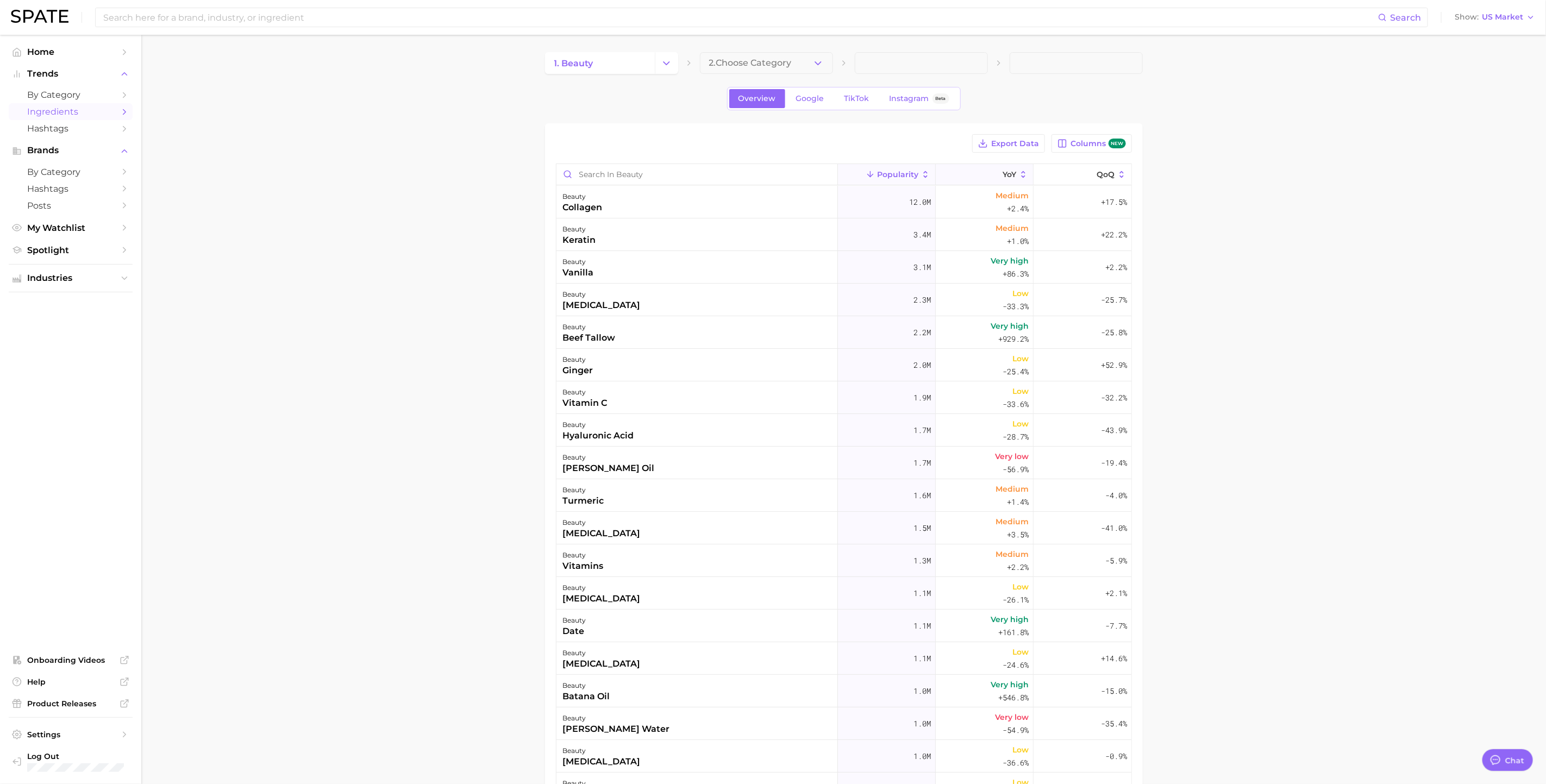
click at [971, 176] on button "YoY" at bounding box center [984, 175] width 98 height 22
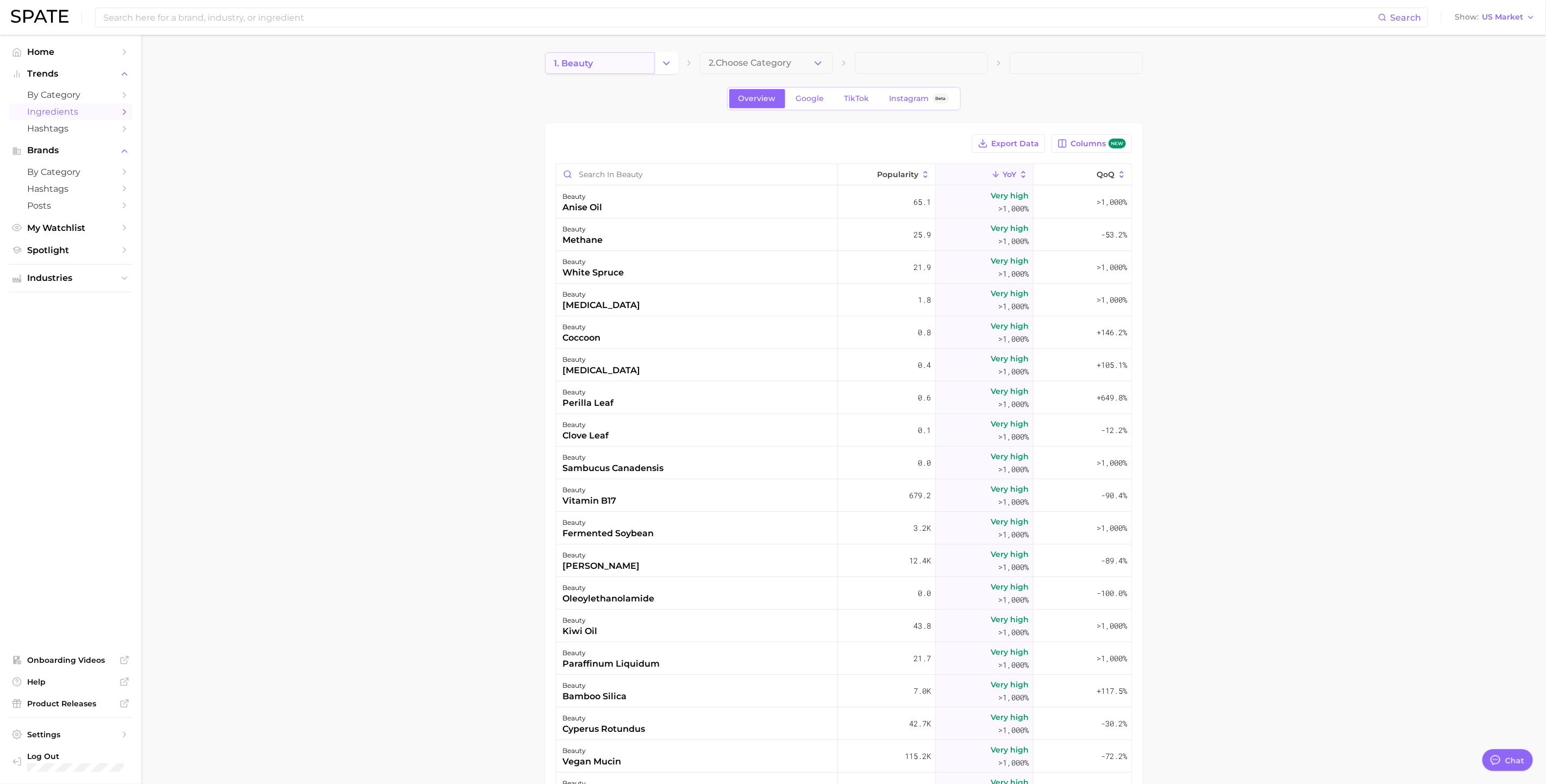
click at [581, 74] on link "1. beauty" at bounding box center [600, 63] width 109 height 22
click at [651, 58] on link "1. beauty" at bounding box center [600, 63] width 109 height 22
click at [666, 61] on icon "Change Category" at bounding box center [667, 63] width 12 height 12
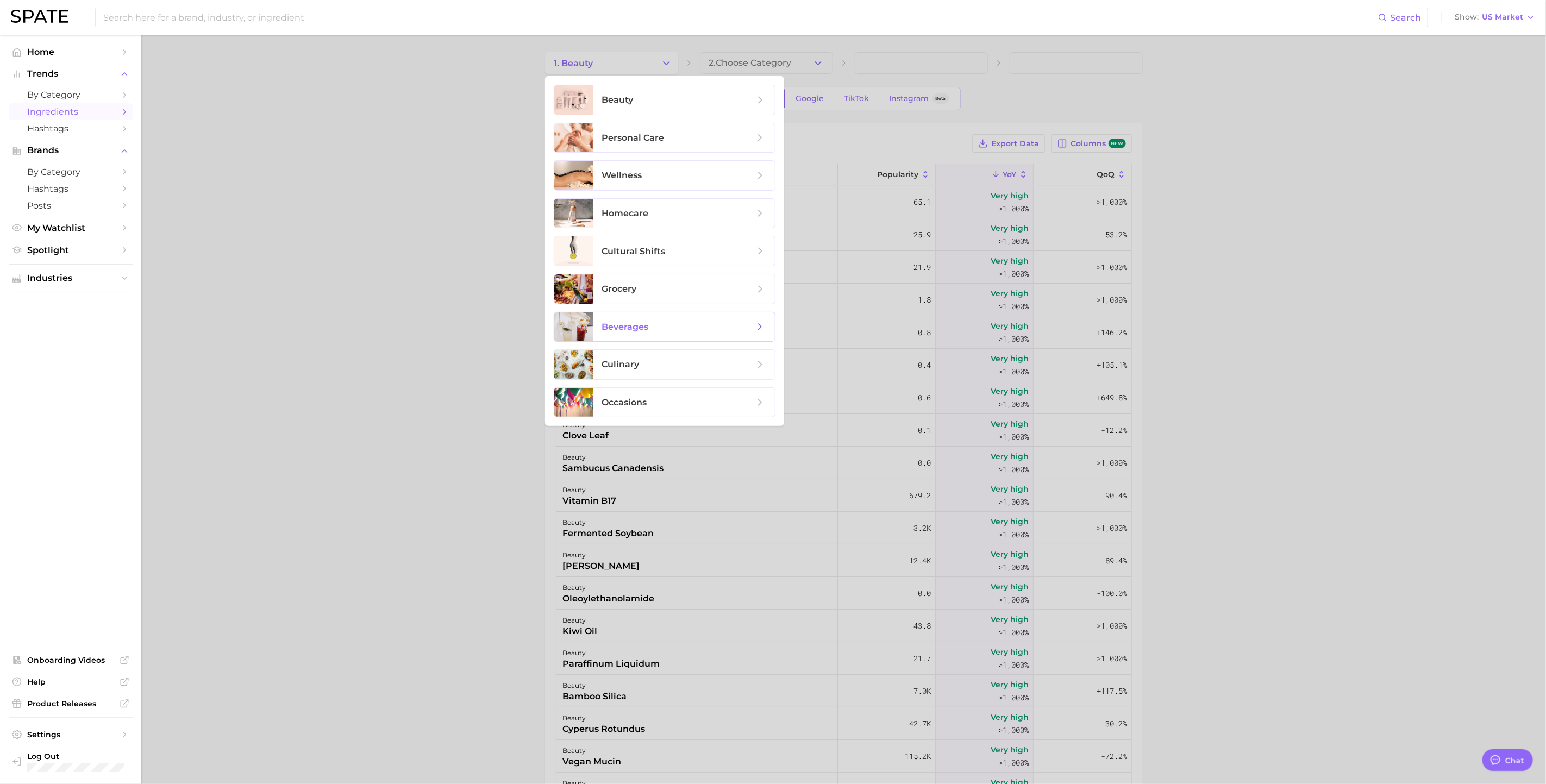
click at [670, 322] on span "beverages" at bounding box center [684, 327] width 181 height 30
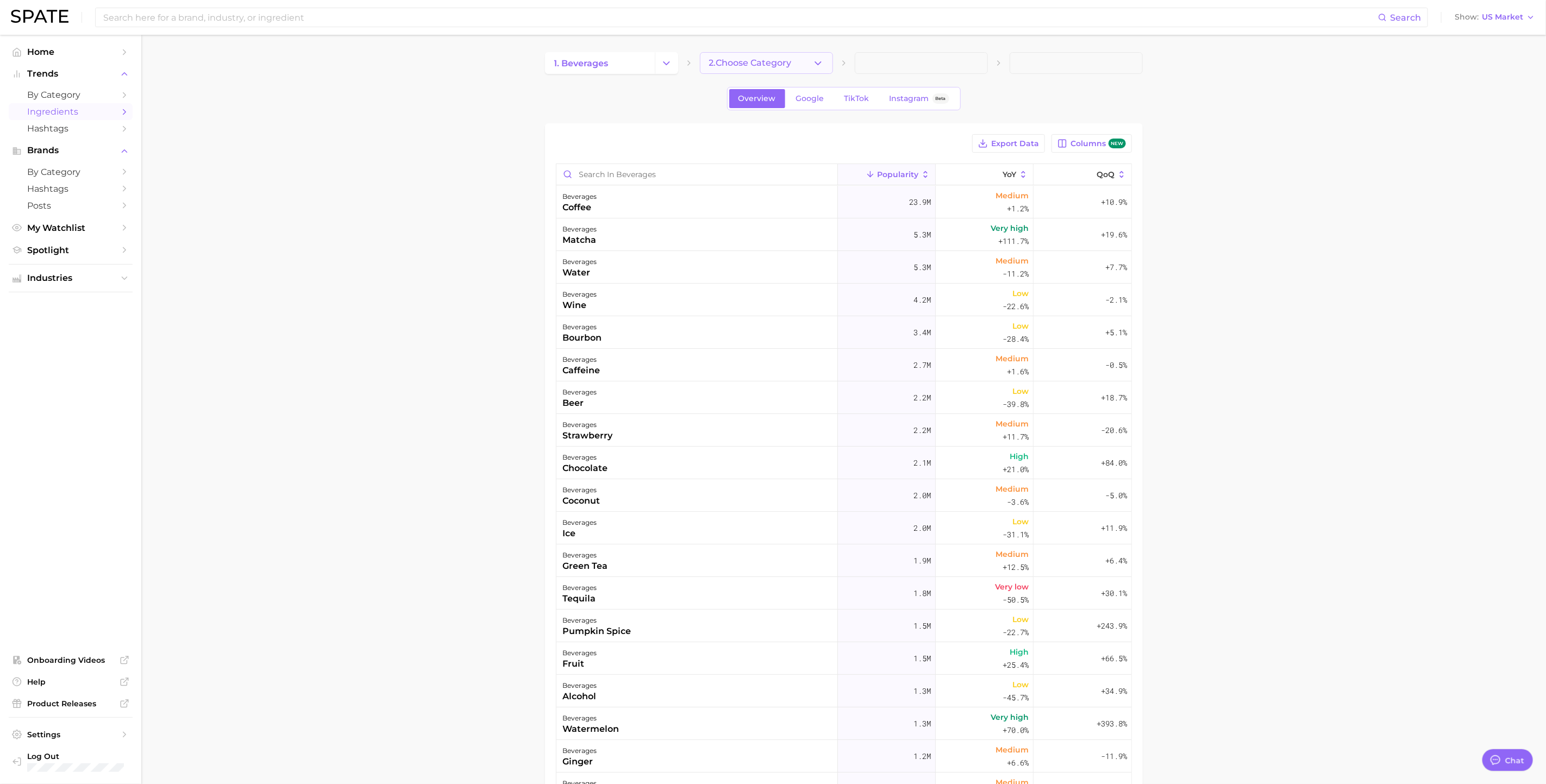
click at [784, 55] on button "2. Choose Category" at bounding box center [766, 63] width 133 height 22
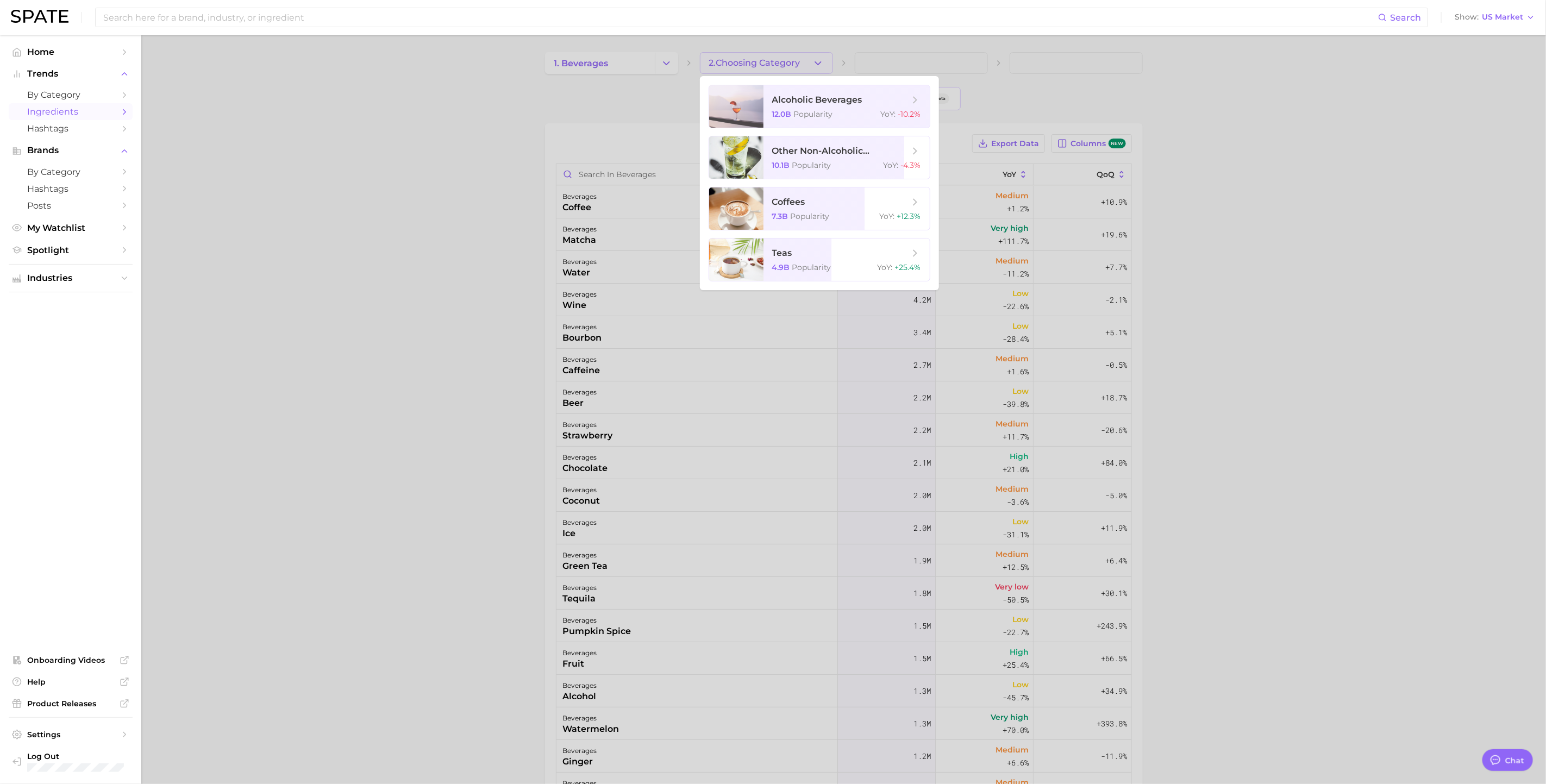
click at [1266, 214] on div at bounding box center [773, 392] width 1546 height 784
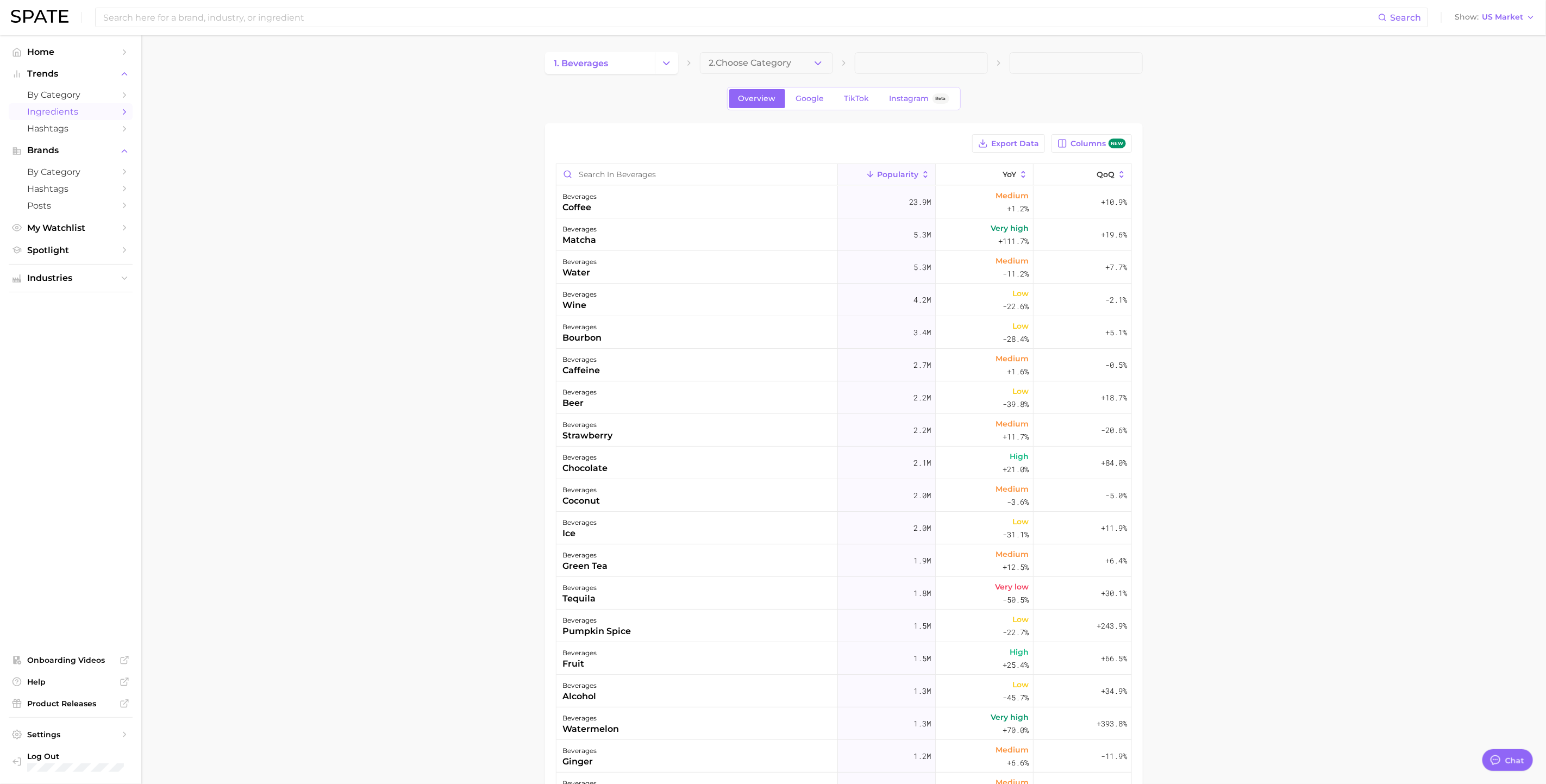
click at [974, 69] on span at bounding box center [921, 63] width 133 height 22
click at [813, 57] on icon "button" at bounding box center [818, 63] width 12 height 12
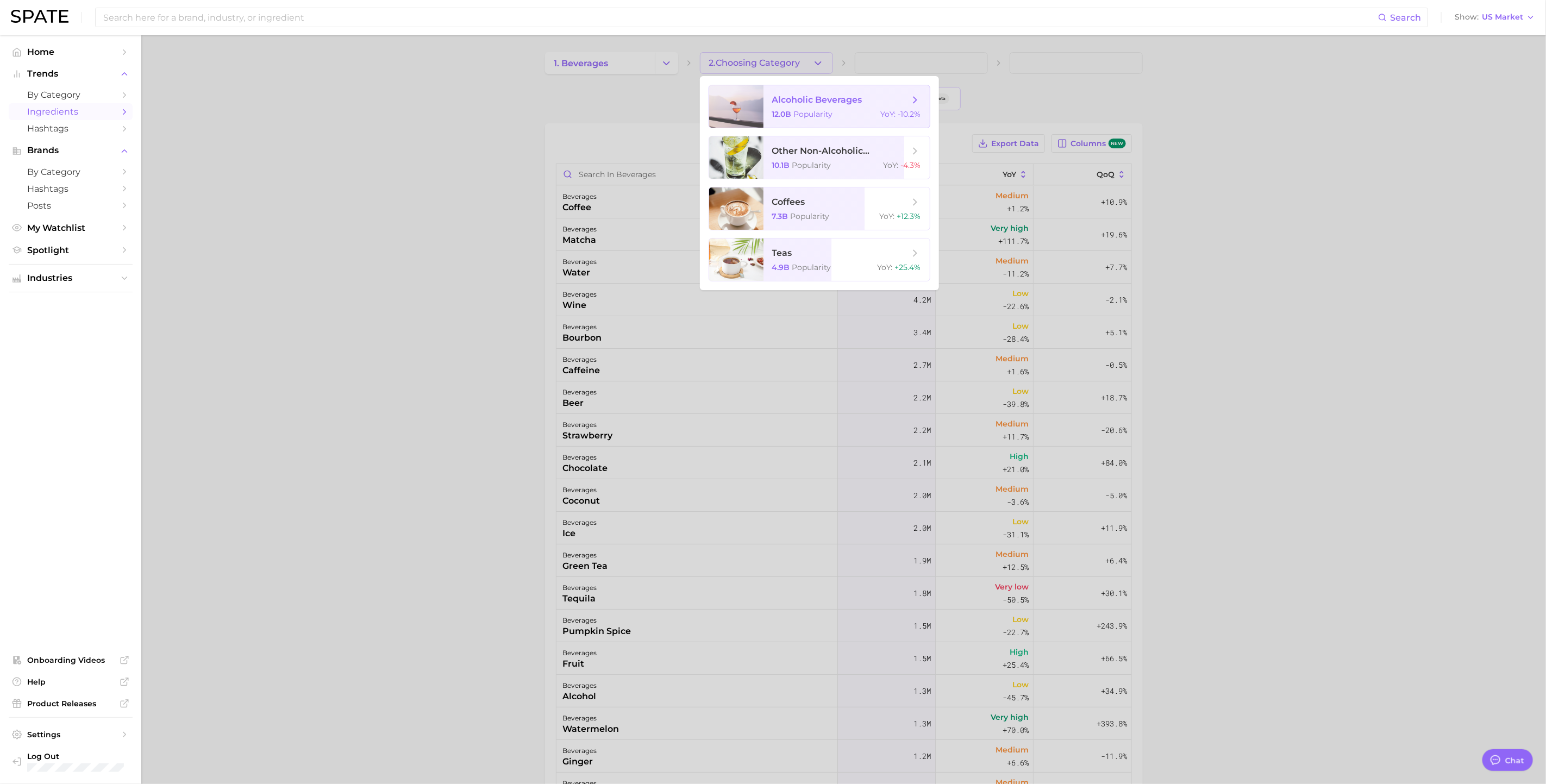
click at [806, 103] on span "alcoholic beverages" at bounding box center [817, 100] width 91 height 11
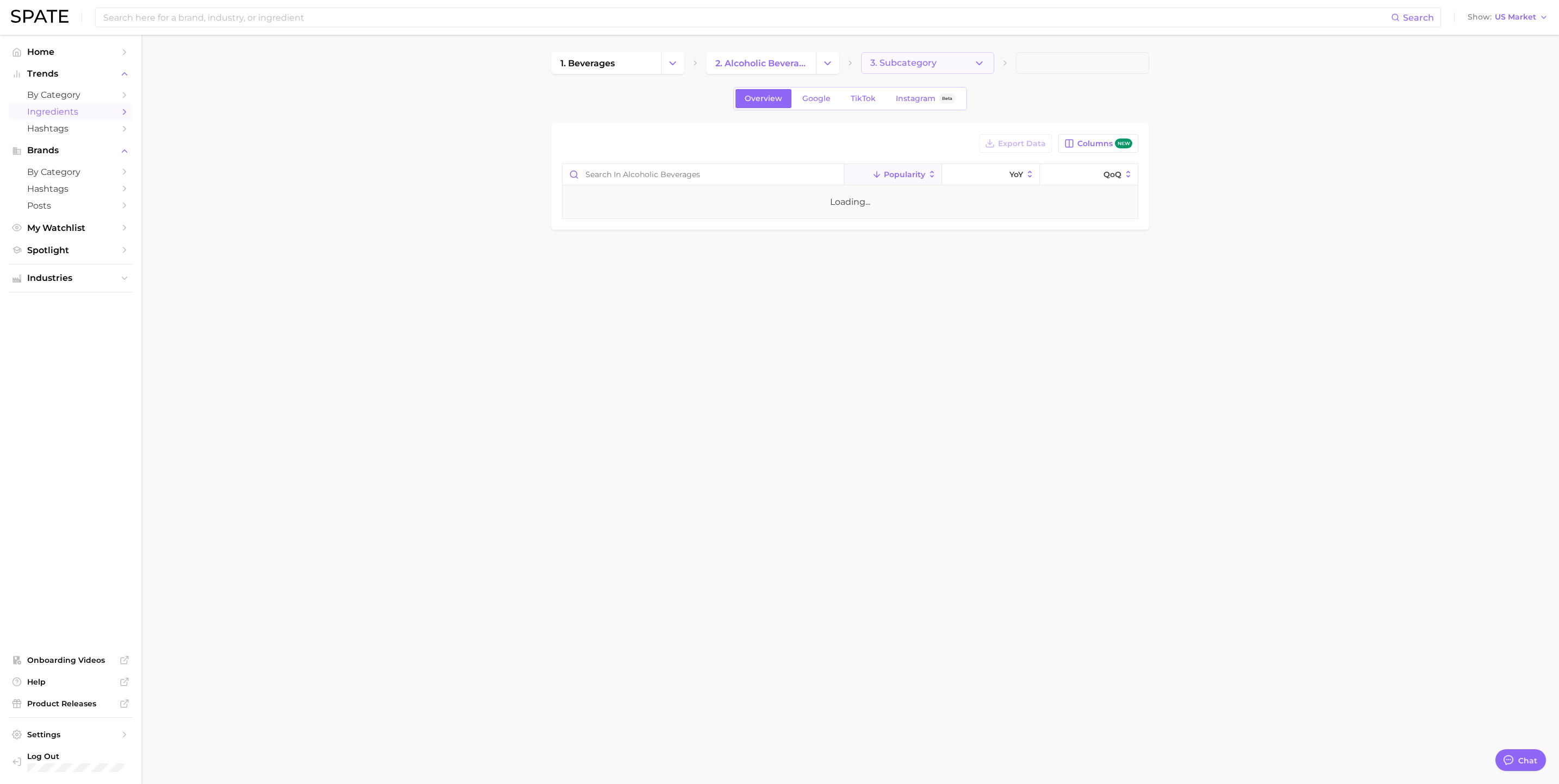
click at [922, 59] on span "3. Subcategory" at bounding box center [904, 63] width 66 height 10
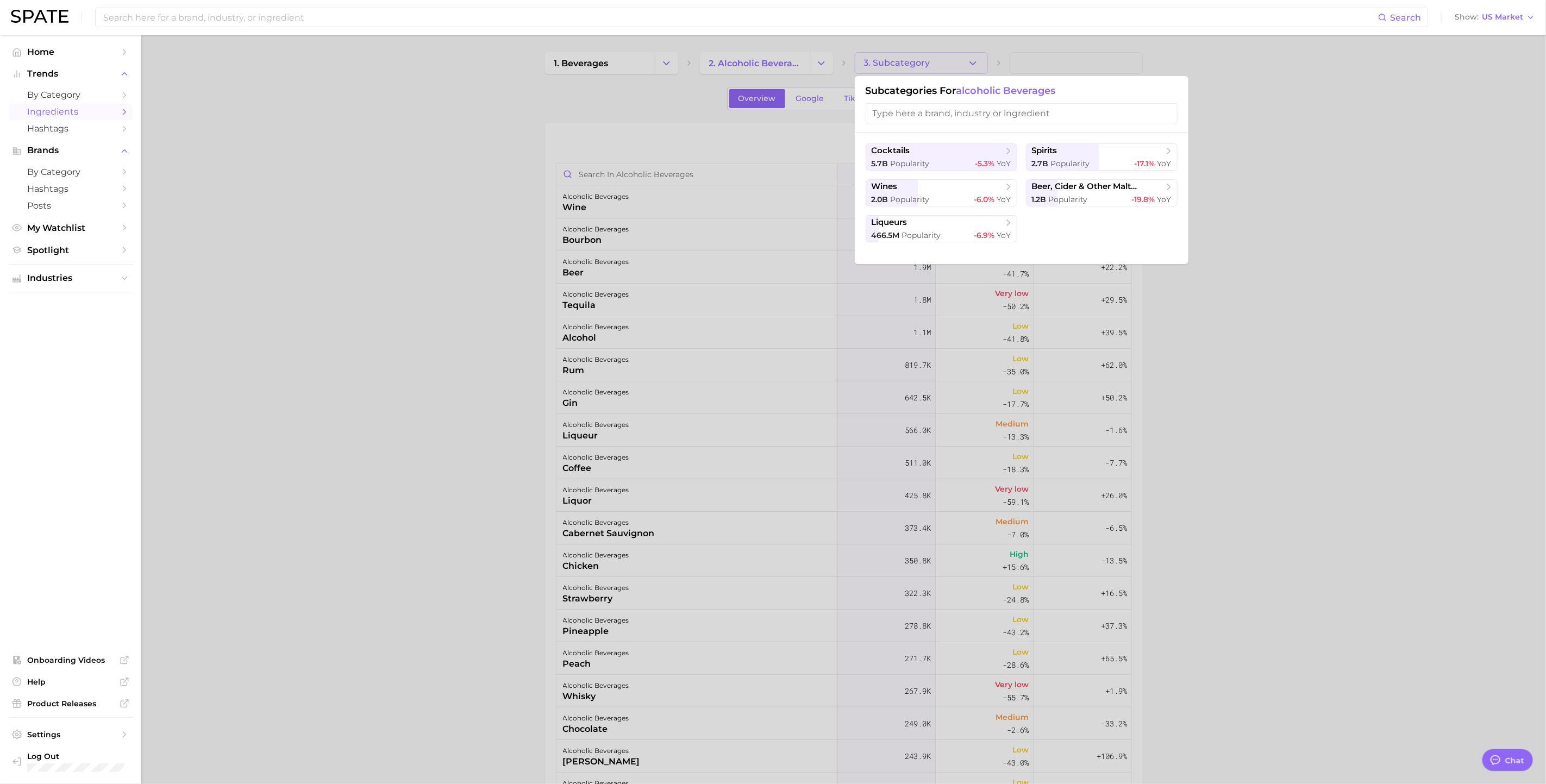
click at [1249, 390] on div at bounding box center [773, 392] width 1546 height 784
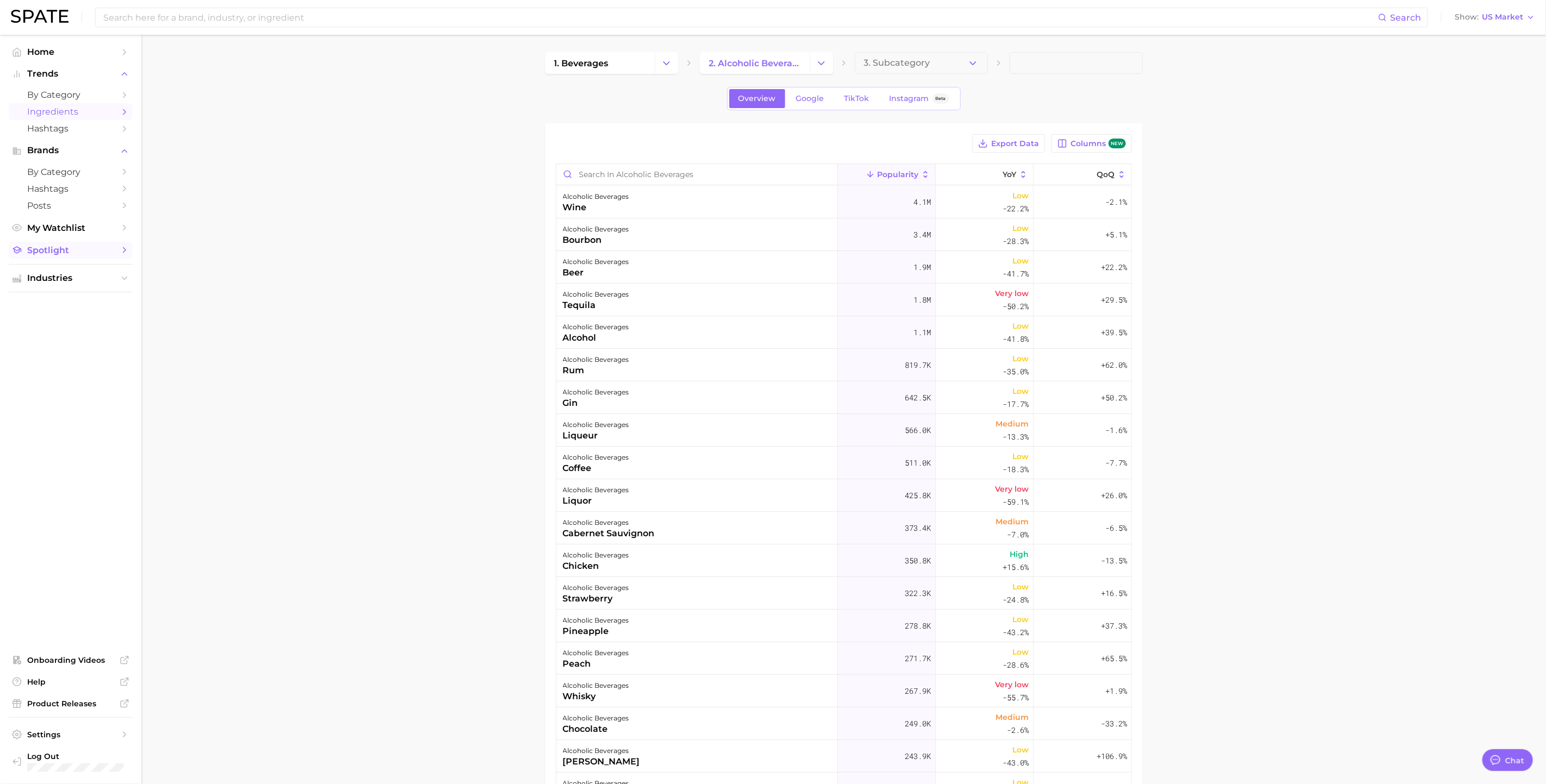
click at [121, 246] on link "Spotlight" at bounding box center [71, 250] width 124 height 17
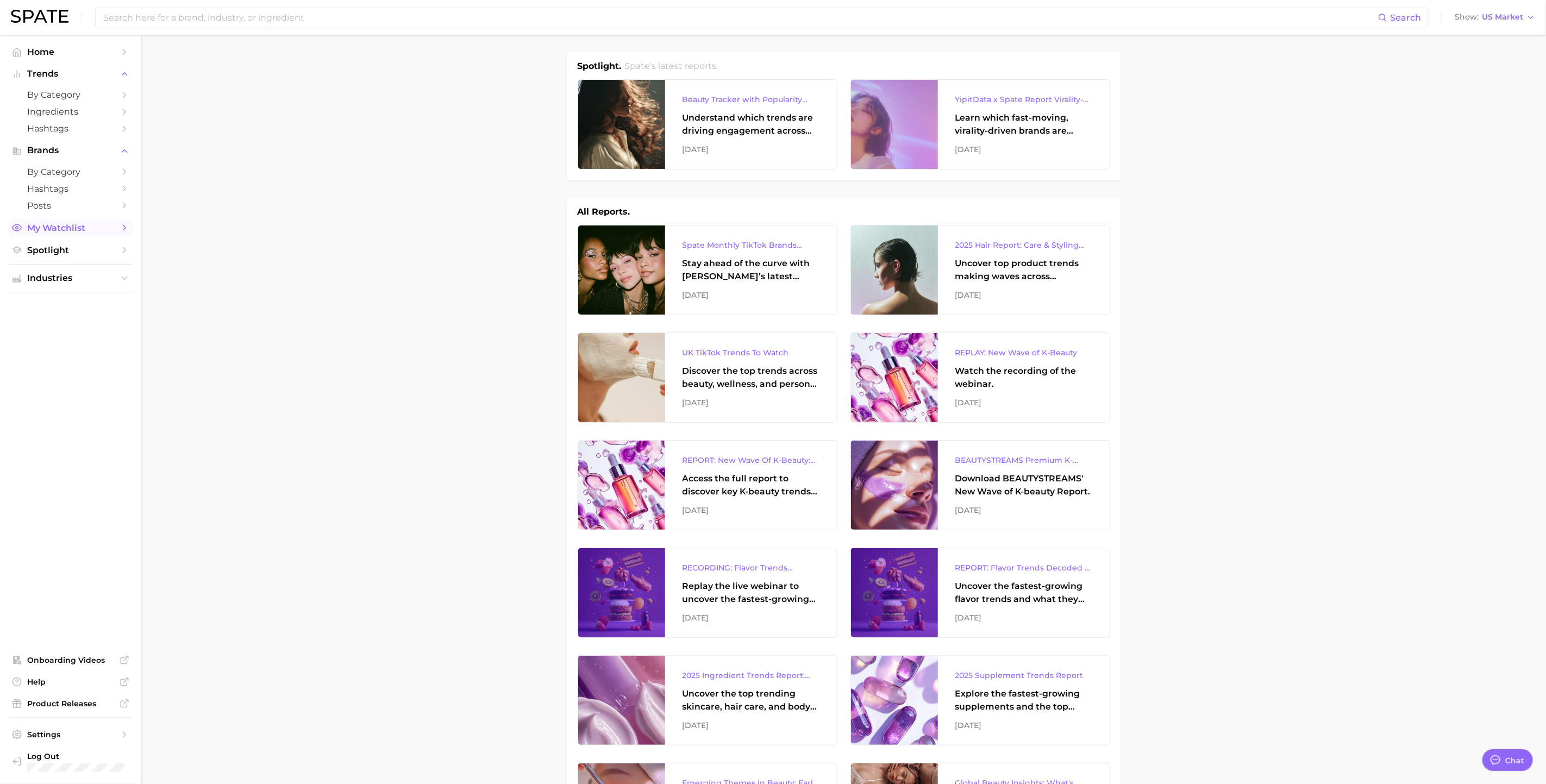
click at [129, 231] on link "My Watchlist" at bounding box center [71, 228] width 124 height 17
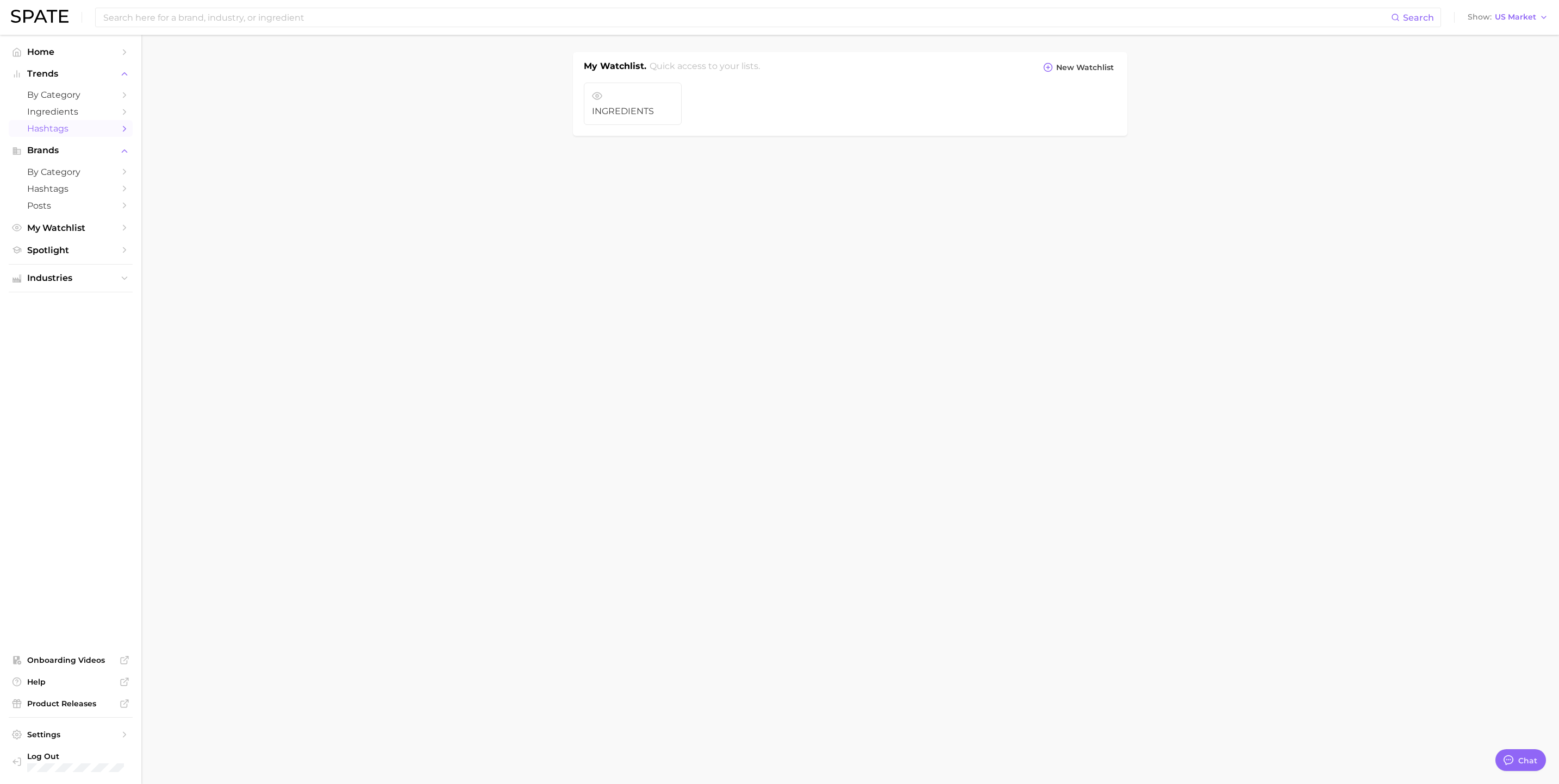
click at [109, 135] on link "Hashtags" at bounding box center [71, 128] width 124 height 17
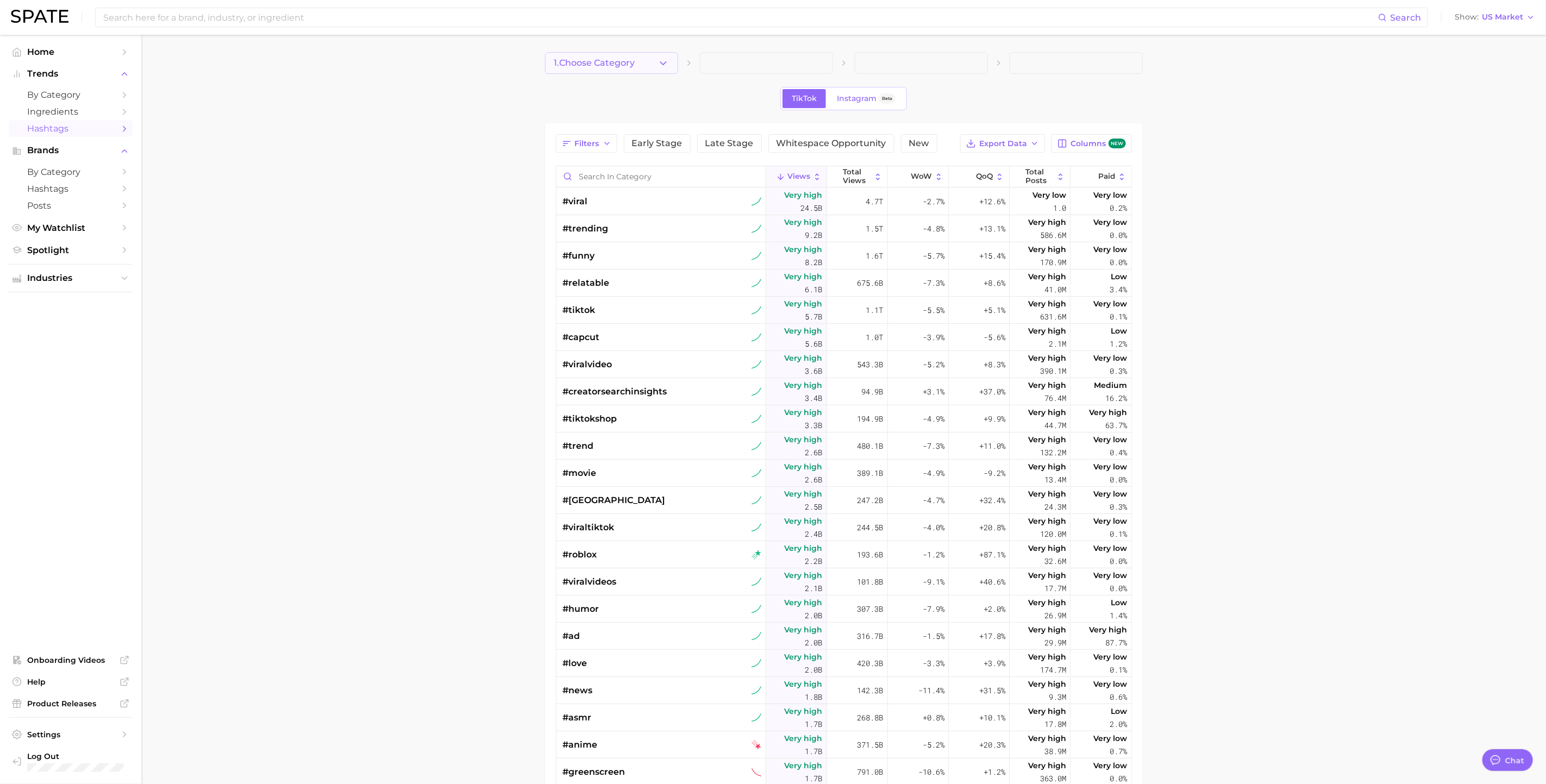
click at [621, 64] on span "1. Choose Category" at bounding box center [595, 63] width 81 height 10
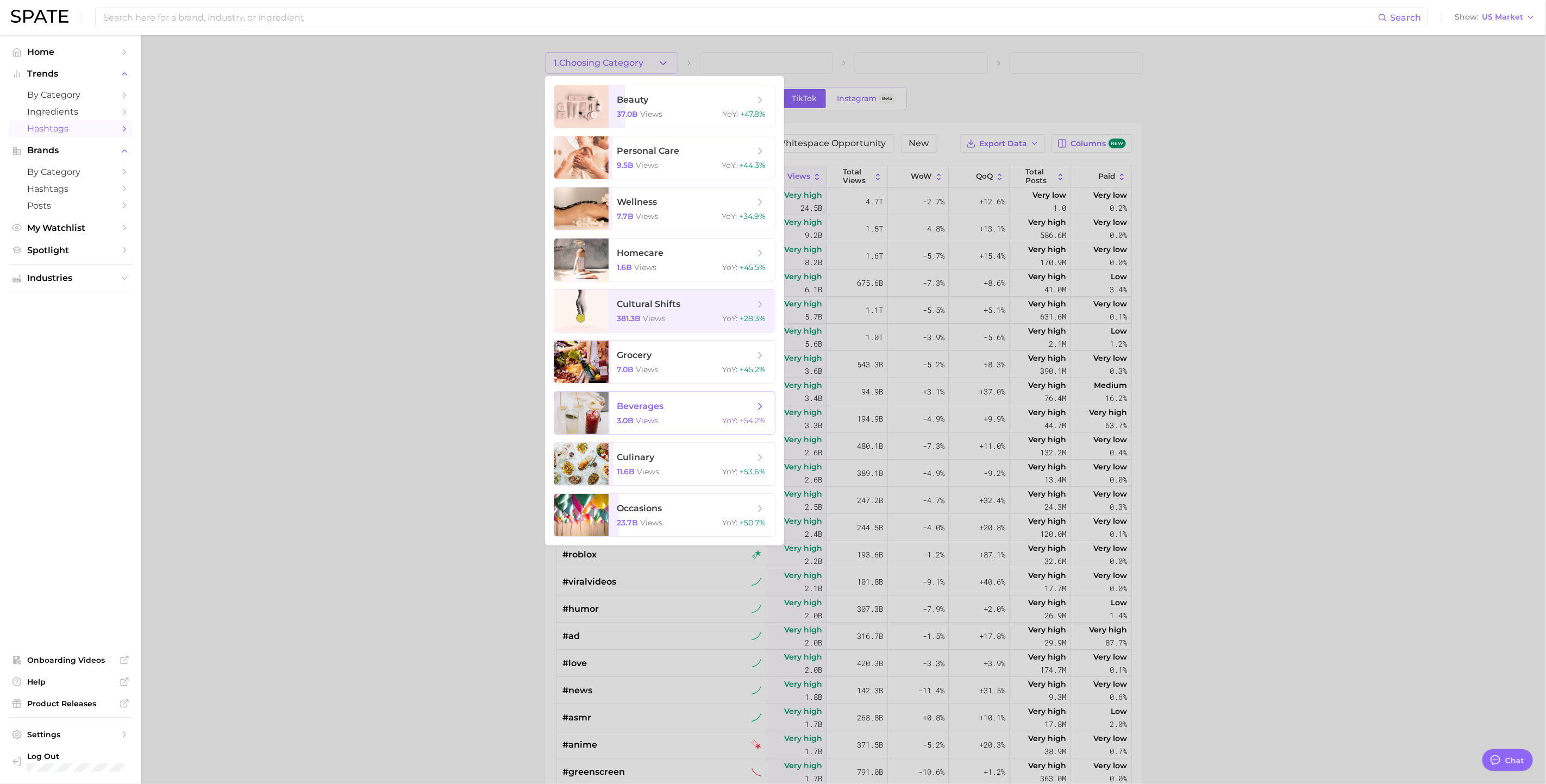
click at [564, 432] on div at bounding box center [581, 413] width 55 height 42
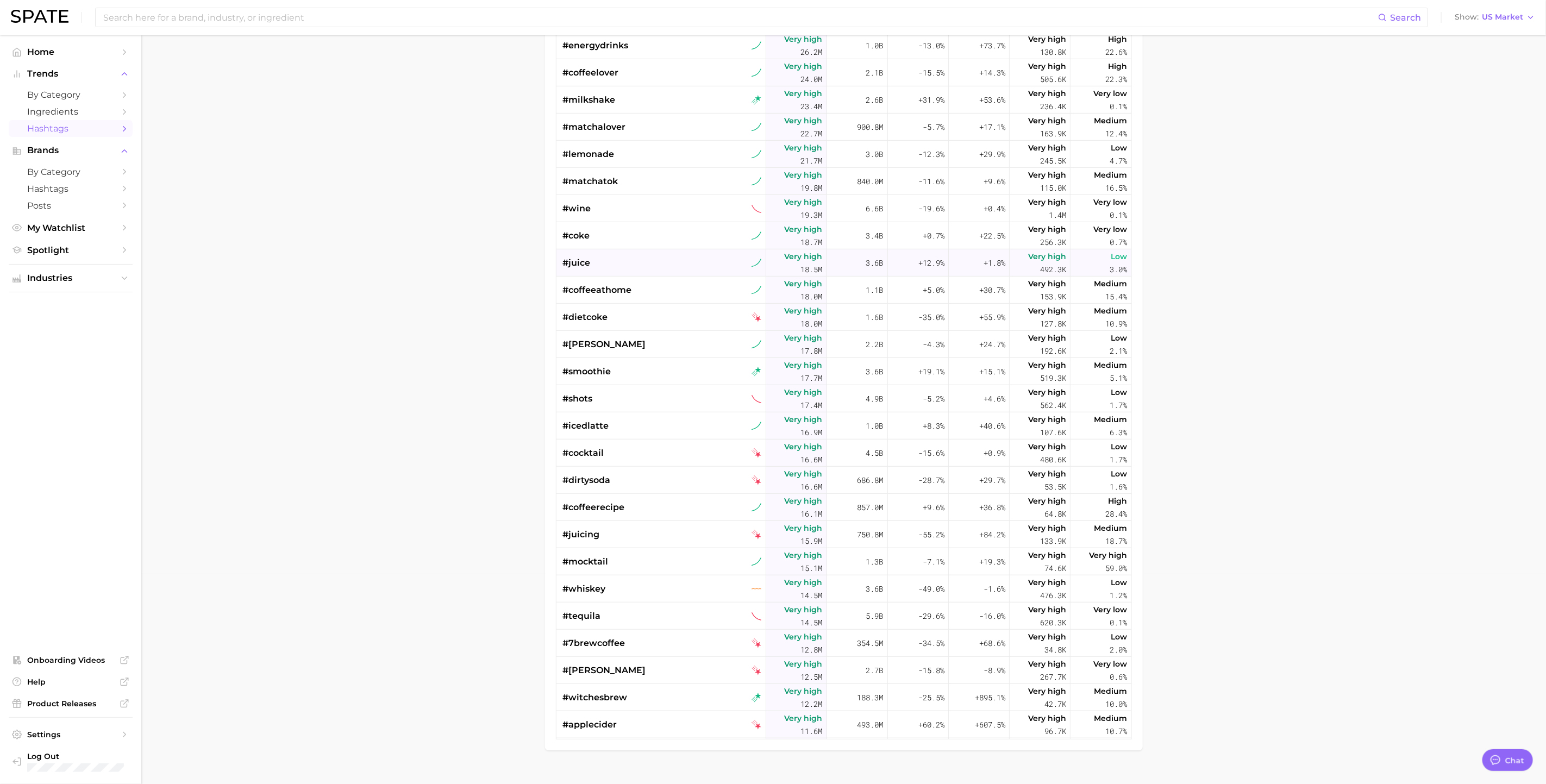
scroll to position [232, 0]
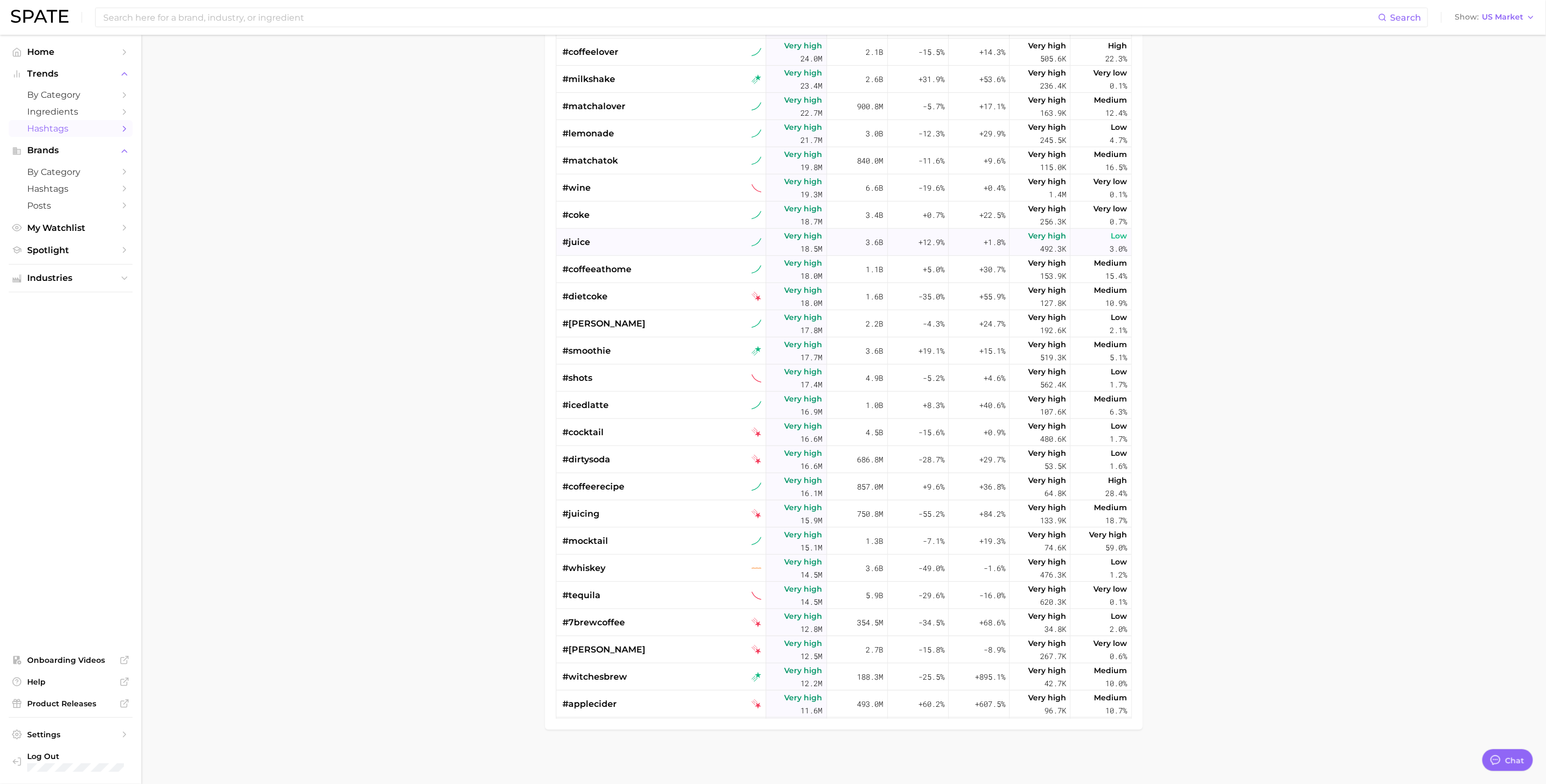
drag, startPoint x: 810, startPoint y: 333, endPoint x: 812, endPoint y: 367, distance: 34.1
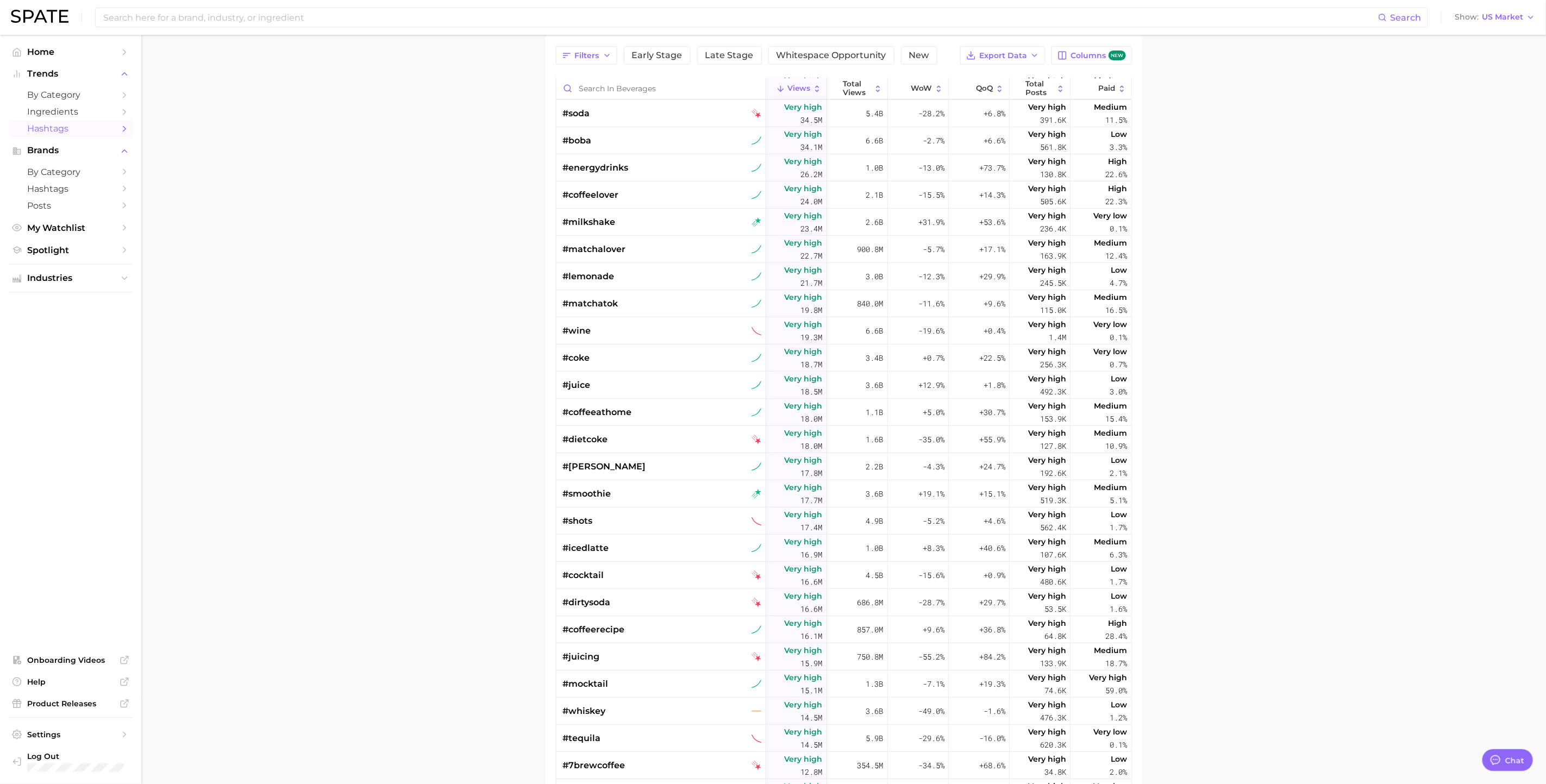
scroll to position [0, 0]
